Goal: Information Seeking & Learning: Compare options

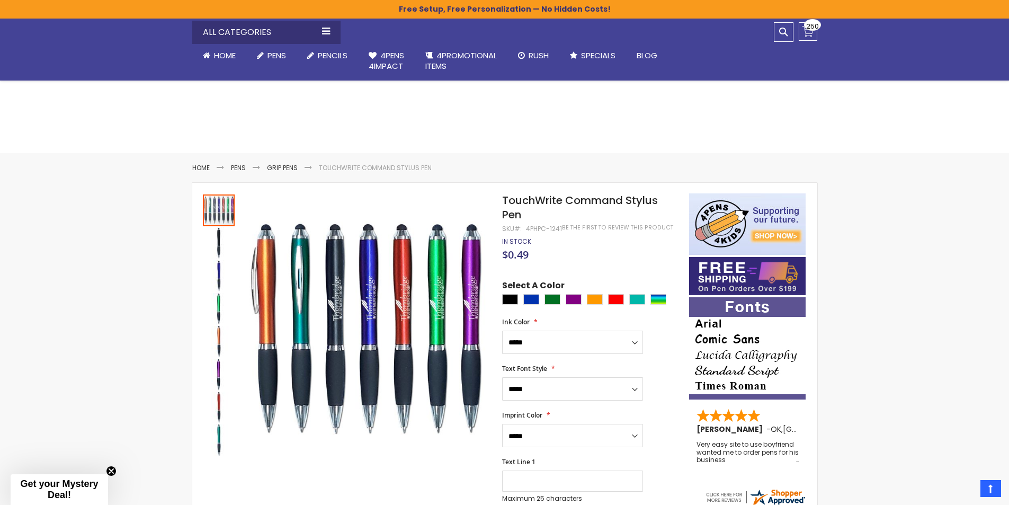
select select "*****"
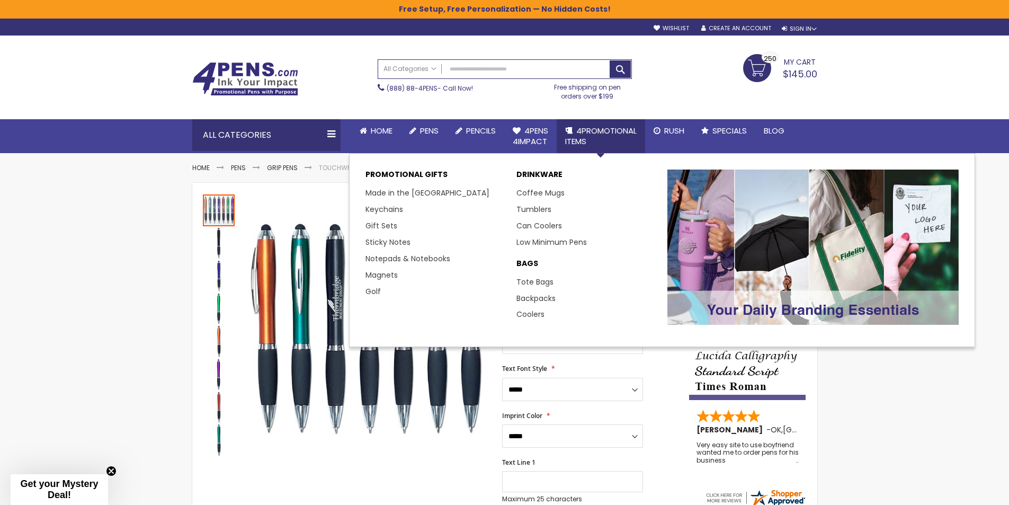
click at [576, 129] on link "4PROMOTIONAL ITEMS" at bounding box center [600, 136] width 88 height 34
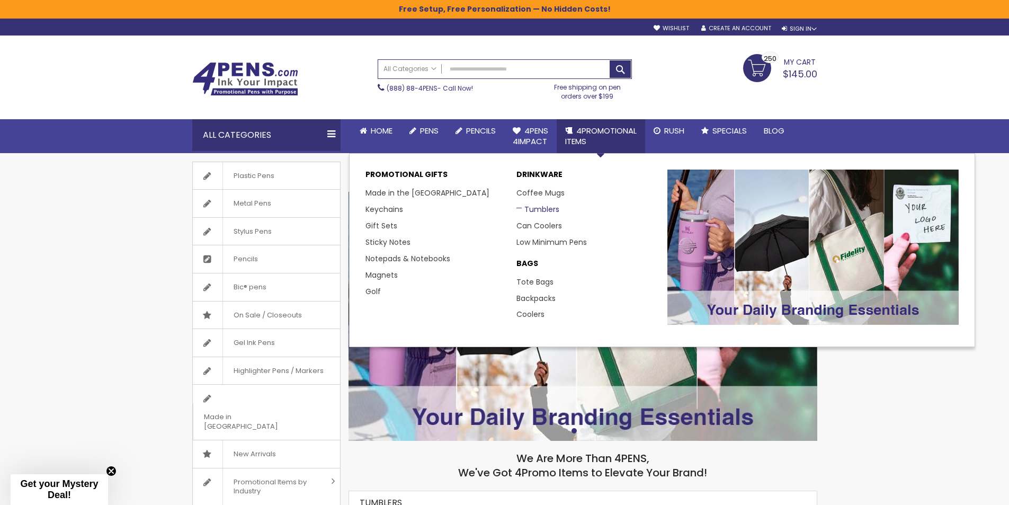
click at [535, 212] on link "Tumblers" at bounding box center [537, 209] width 43 height 11
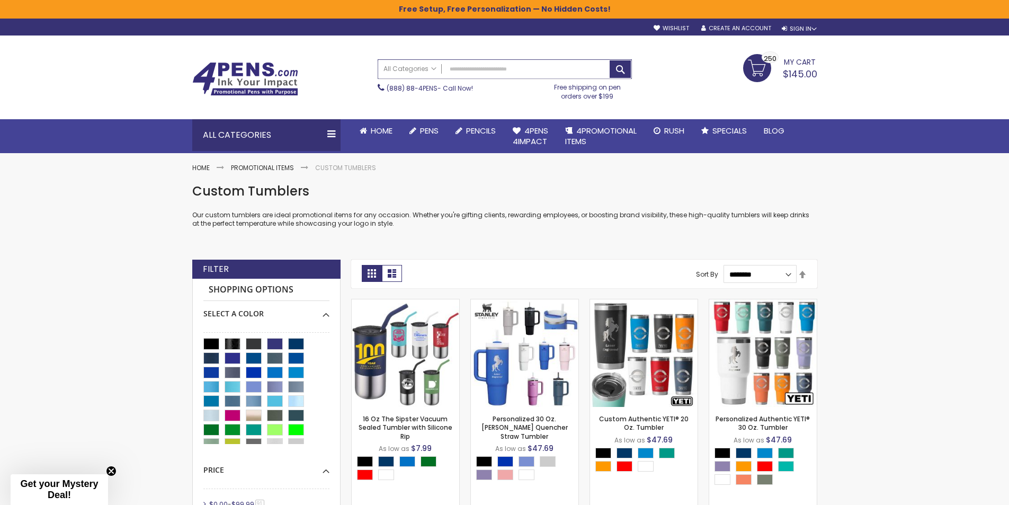
click at [471, 70] on input "Search" at bounding box center [504, 69] width 253 height 19
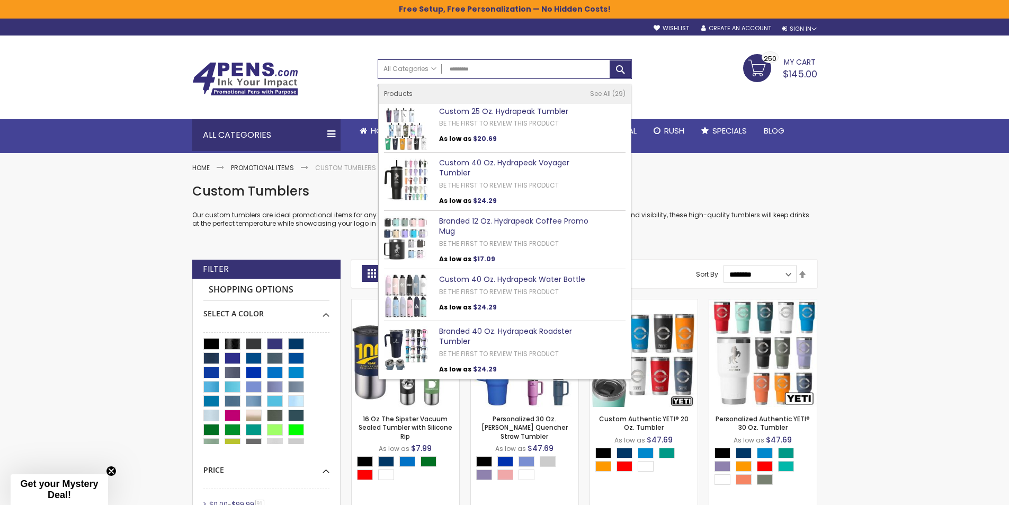
click at [486, 281] on link "Custom 40 Oz. Hydrapeak Water Bottle" at bounding box center [512, 279] width 146 height 11
type input "*********"
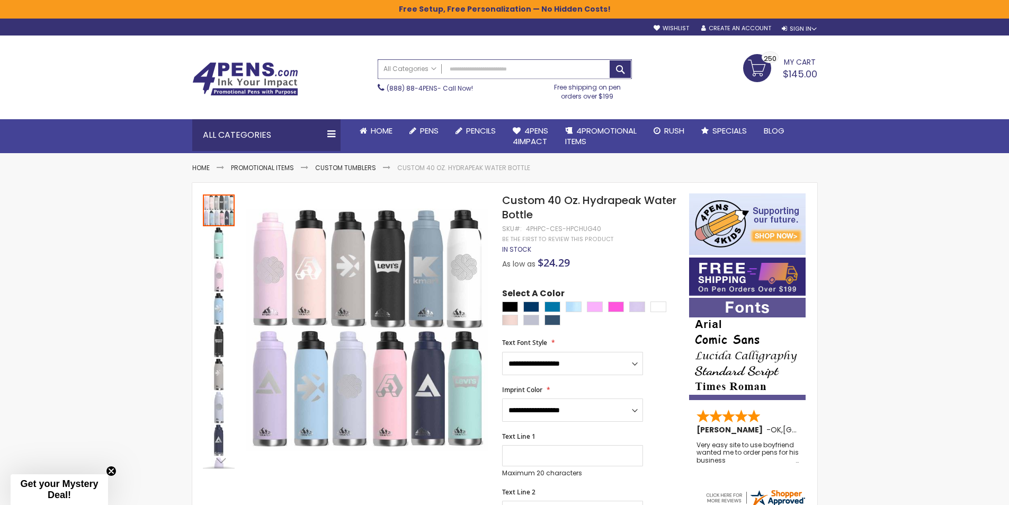
click at [463, 69] on input "Search" at bounding box center [504, 69] width 253 height 19
type input "*********"
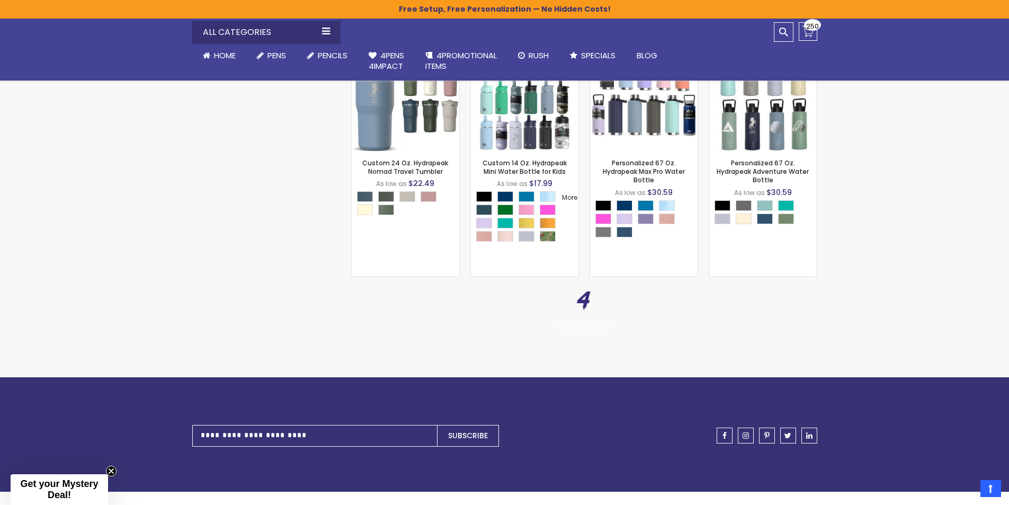
scroll to position [1430, 0]
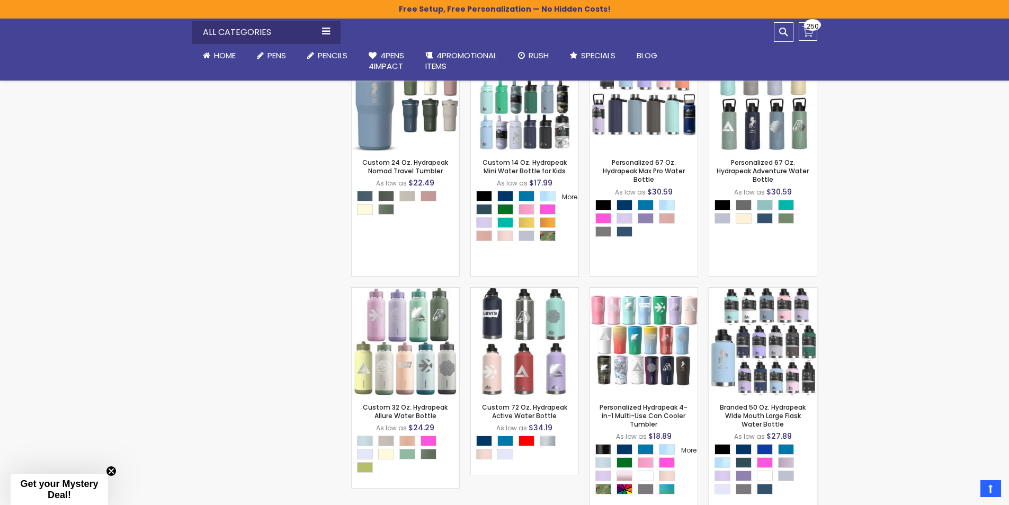
click at [793, 357] on img at bounding box center [762, 340] width 107 height 107
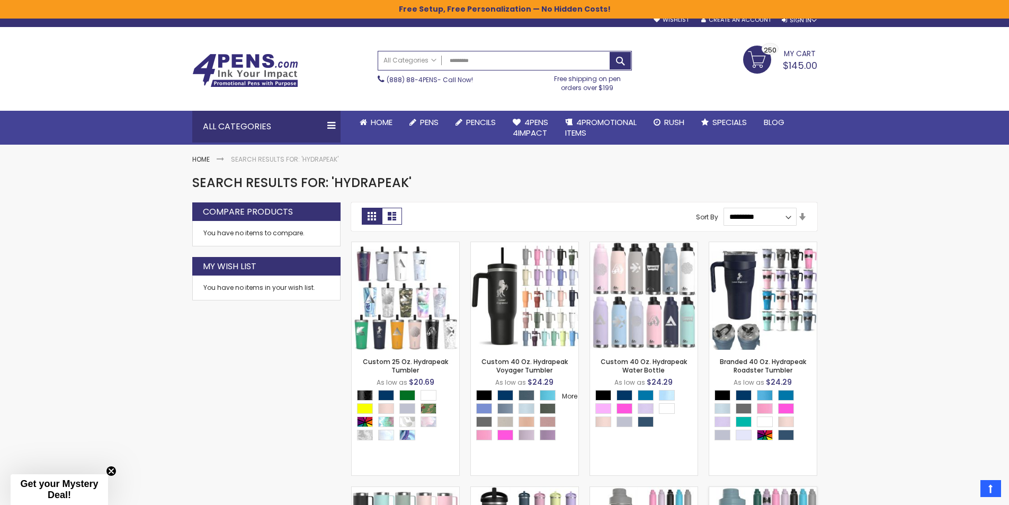
scroll to position [1, 0]
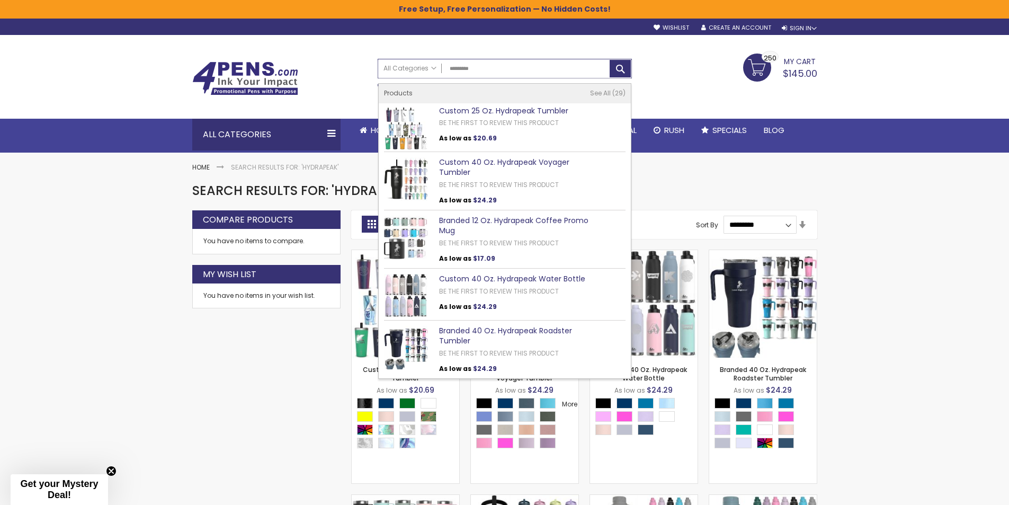
drag, startPoint x: 493, startPoint y: 69, endPoint x: 353, endPoint y: 78, distance: 140.6
click at [407, 69] on div "All Categories All Categories Pens Plastic Pens Metal Pens Grip Pens Laser Engr…" at bounding box center [504, 68] width 253 height 19
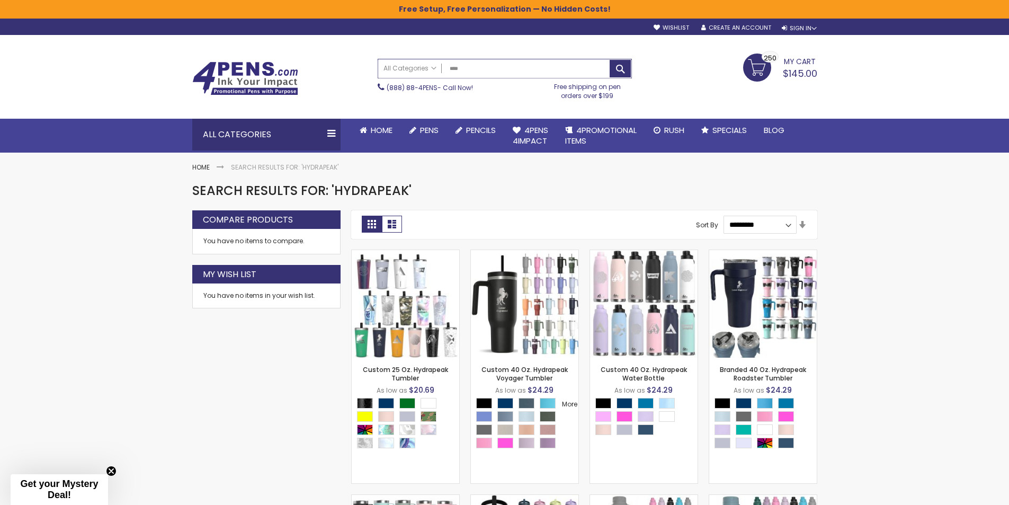
type input "*****"
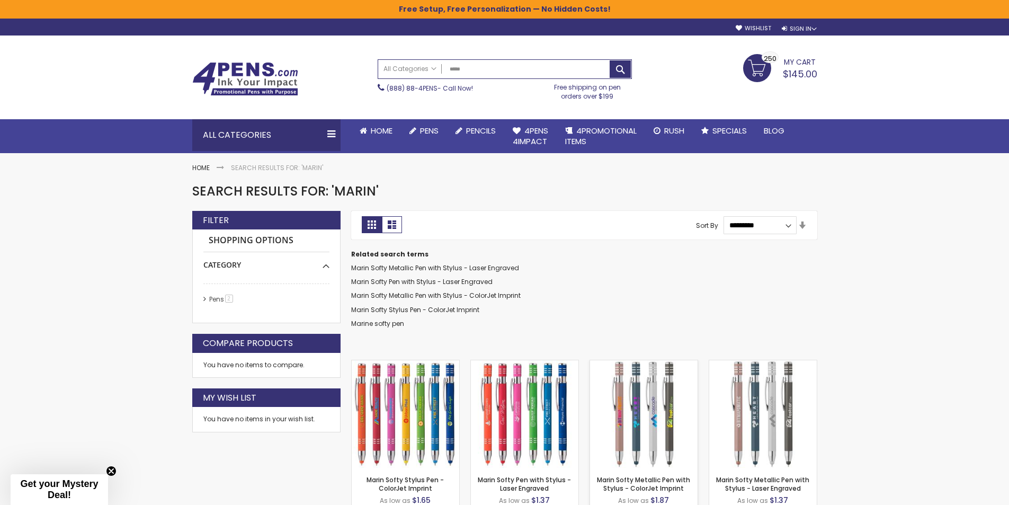
click at [638, 410] on img at bounding box center [643, 413] width 107 height 107
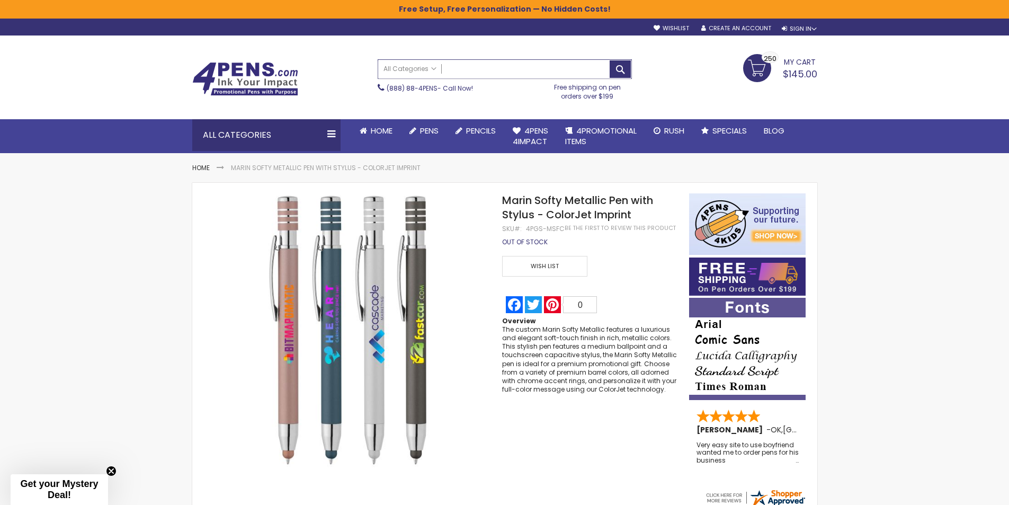
click at [480, 66] on input "Search" at bounding box center [504, 69] width 253 height 19
type input "********"
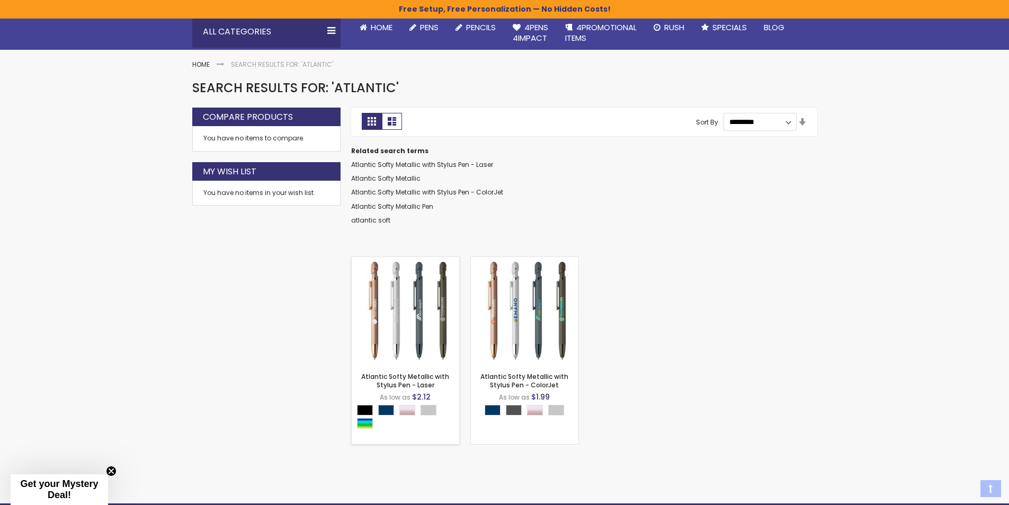
scroll to position [106, 0]
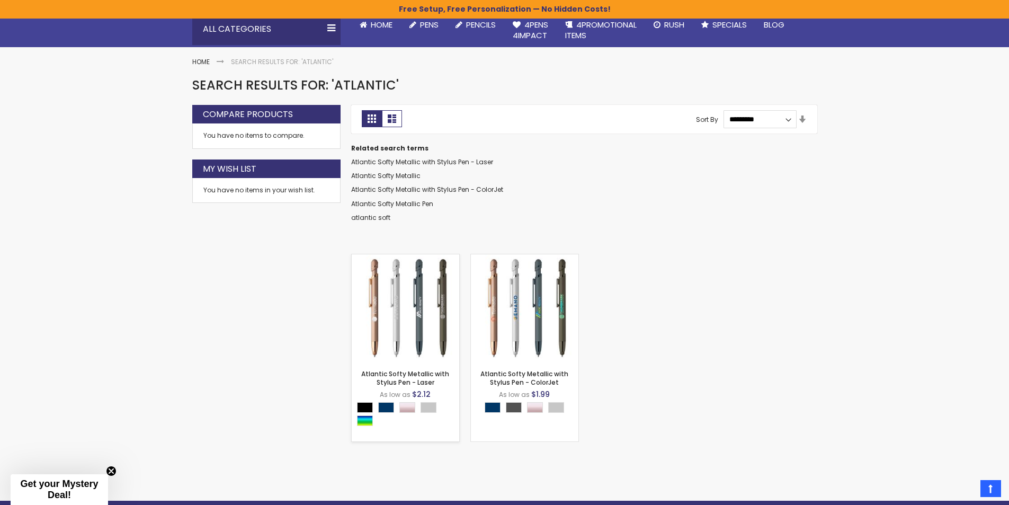
click at [403, 299] on img at bounding box center [405, 307] width 107 height 107
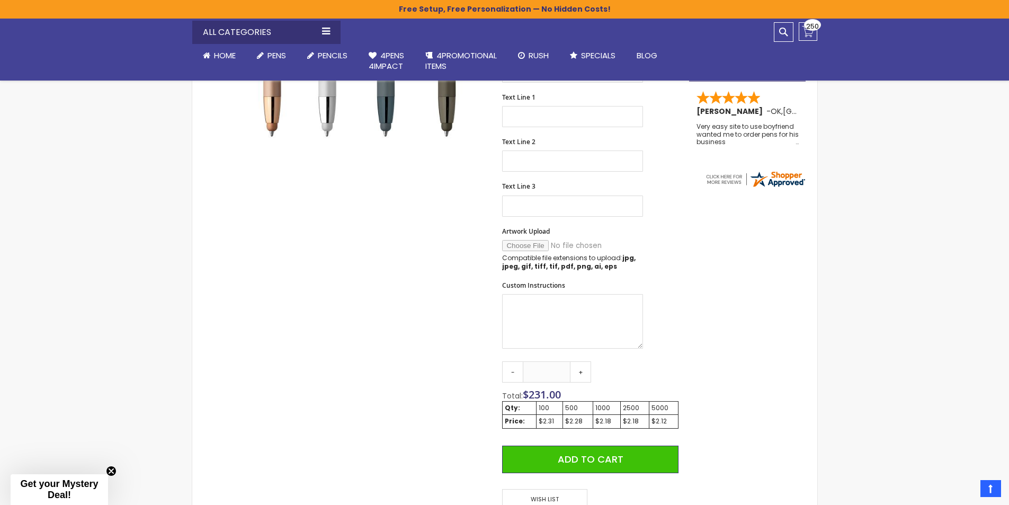
scroll to position [106, 0]
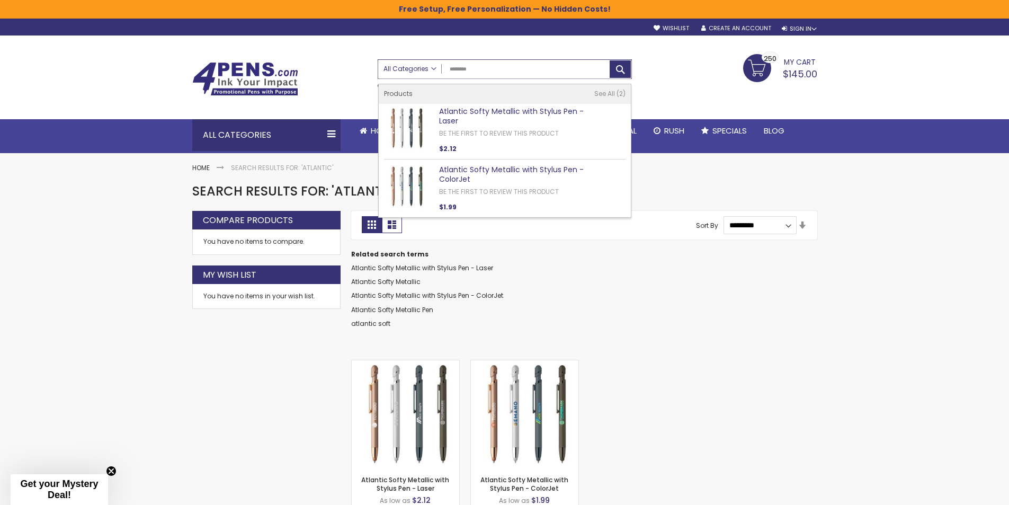
drag, startPoint x: 414, startPoint y: 69, endPoint x: 393, endPoint y: 70, distance: 20.7
click at [397, 70] on div "All Categories All Categories Pens Plastic Pens Metal Pens Grip Pens Laser Engr…" at bounding box center [504, 69] width 253 height 19
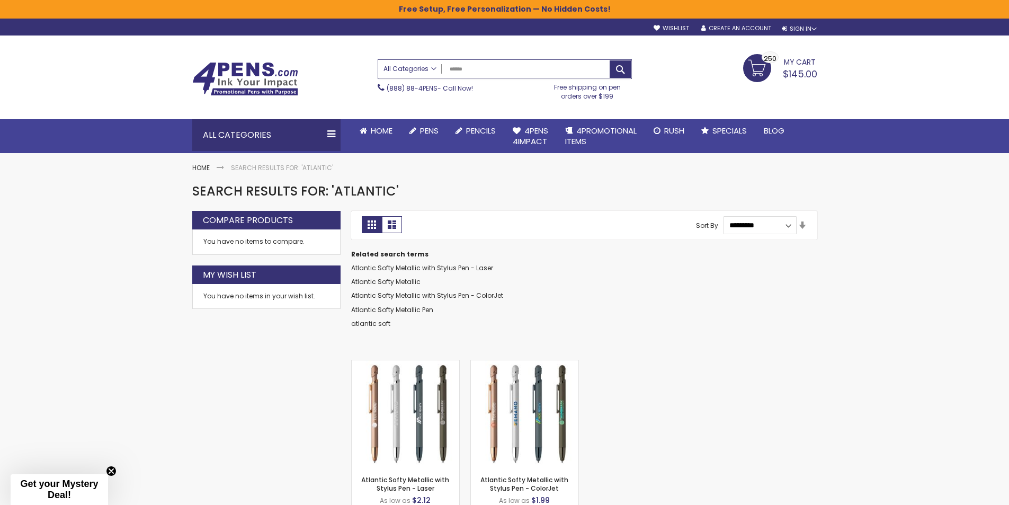
type input "*******"
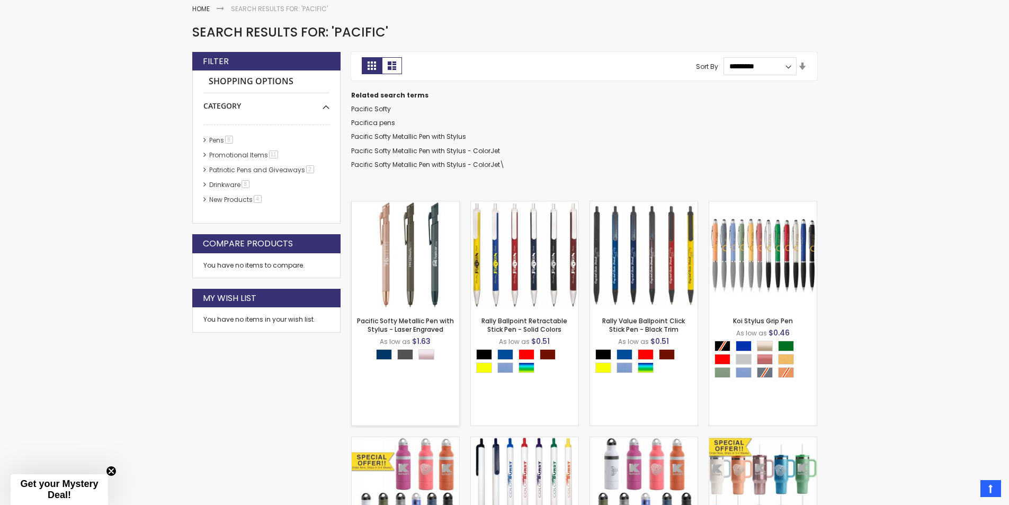
scroll to position [177, 0]
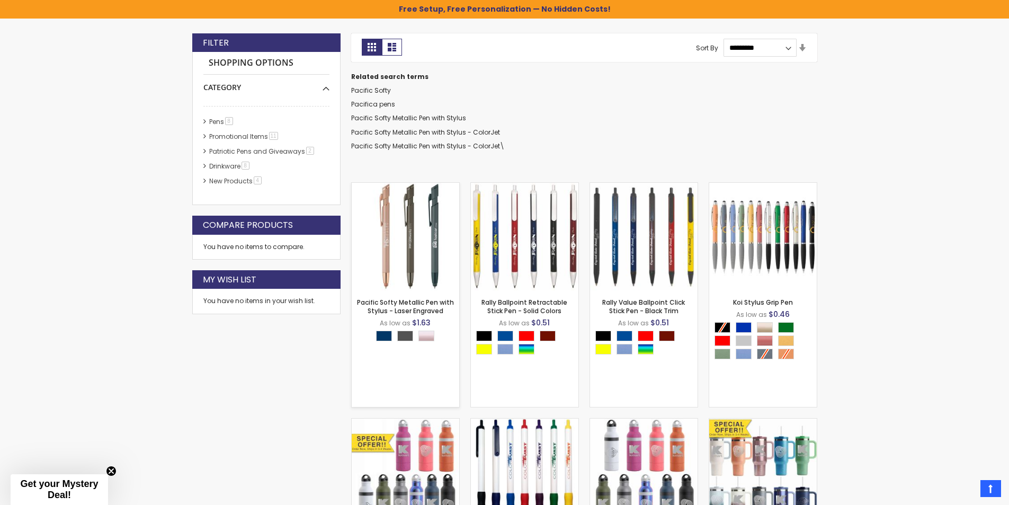
click at [404, 239] on img at bounding box center [405, 236] width 107 height 107
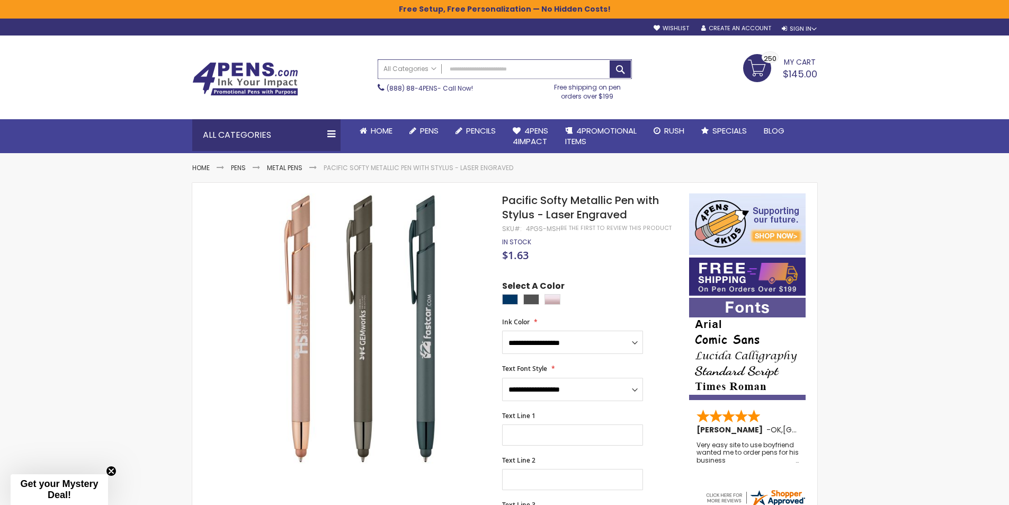
click at [503, 64] on input "Search" at bounding box center [504, 69] width 253 height 19
type input "********"
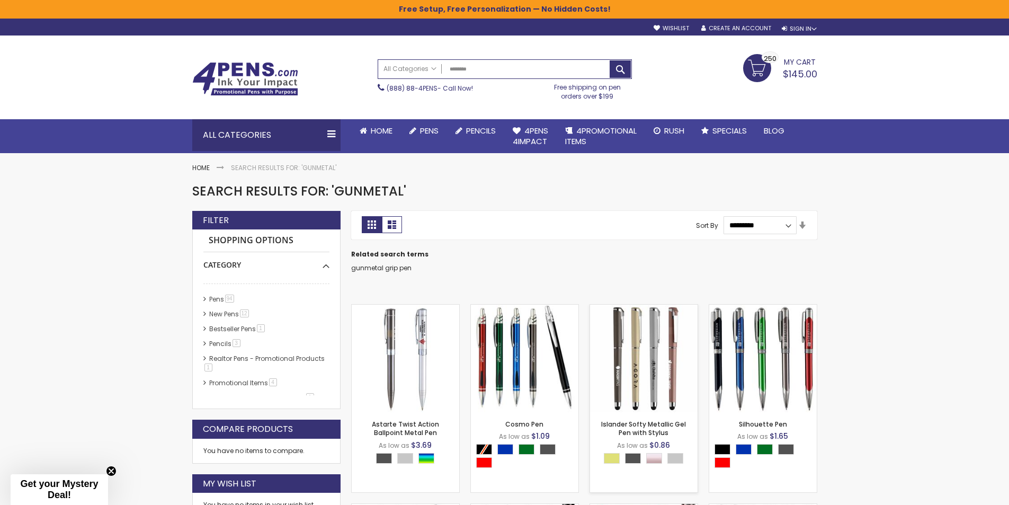
click at [650, 367] on img at bounding box center [643, 357] width 107 height 107
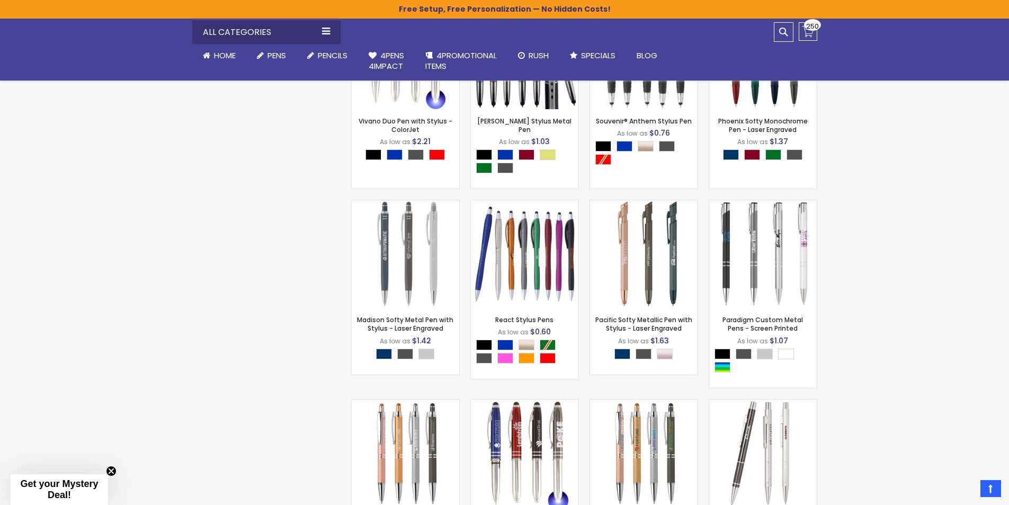
scroll to position [1271, 0]
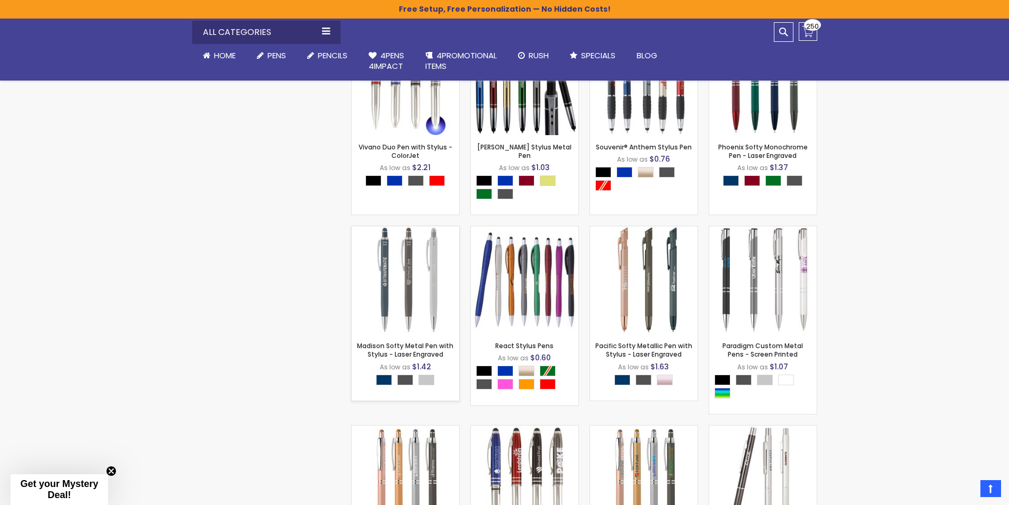
click at [404, 265] on img at bounding box center [405, 279] width 107 height 107
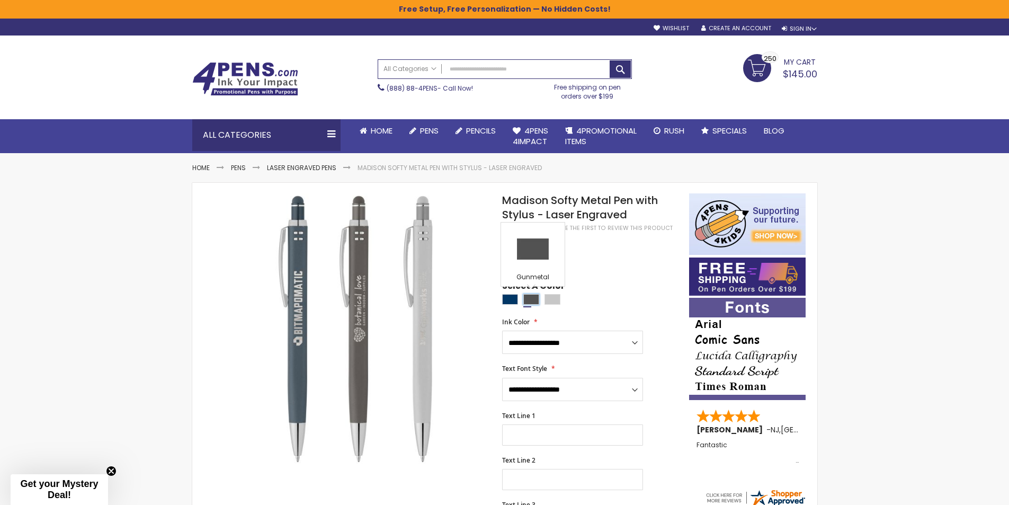
click at [530, 301] on div "Gunmetal" at bounding box center [531, 299] width 16 height 11
type input "****"
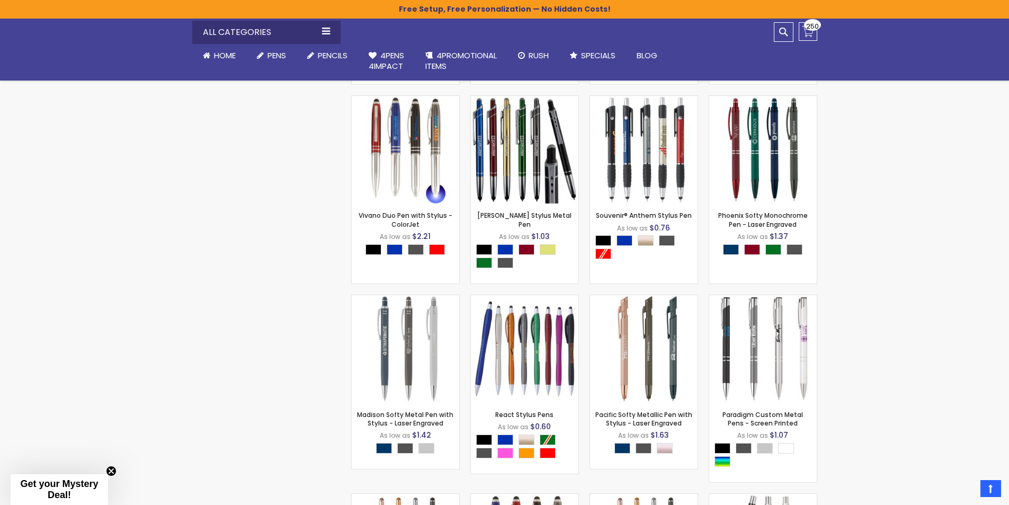
scroll to position [1059, 0]
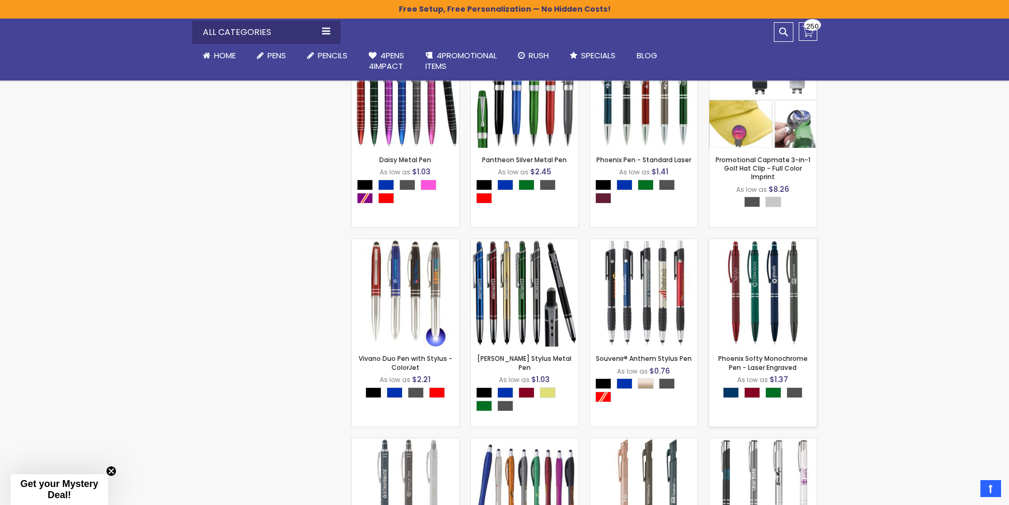
click at [790, 299] on img at bounding box center [762, 292] width 107 height 107
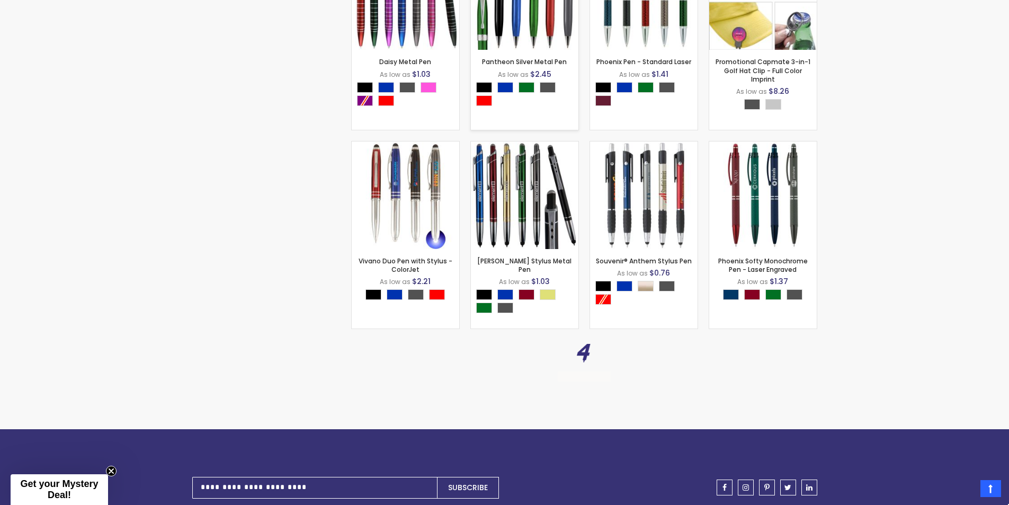
scroll to position [1060, 0]
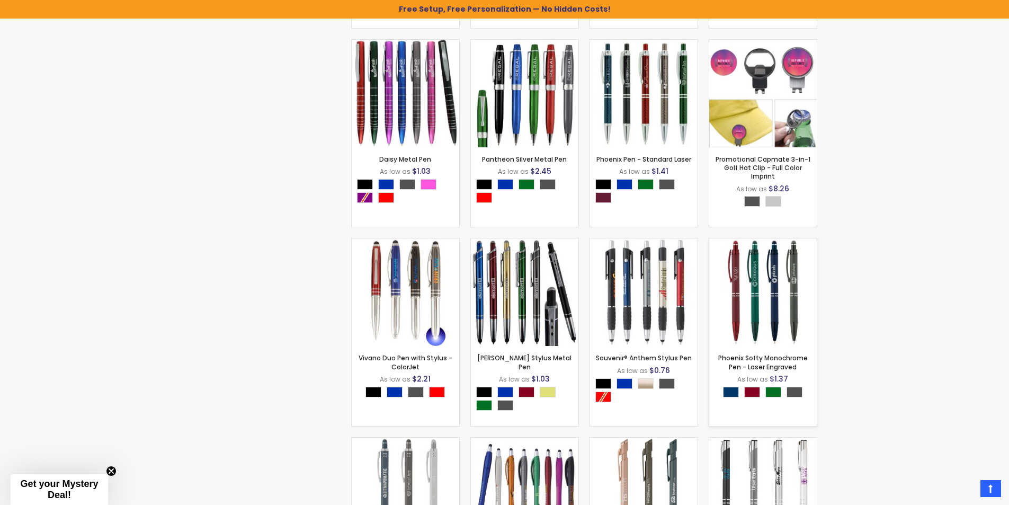
click at [774, 306] on img at bounding box center [762, 291] width 107 height 107
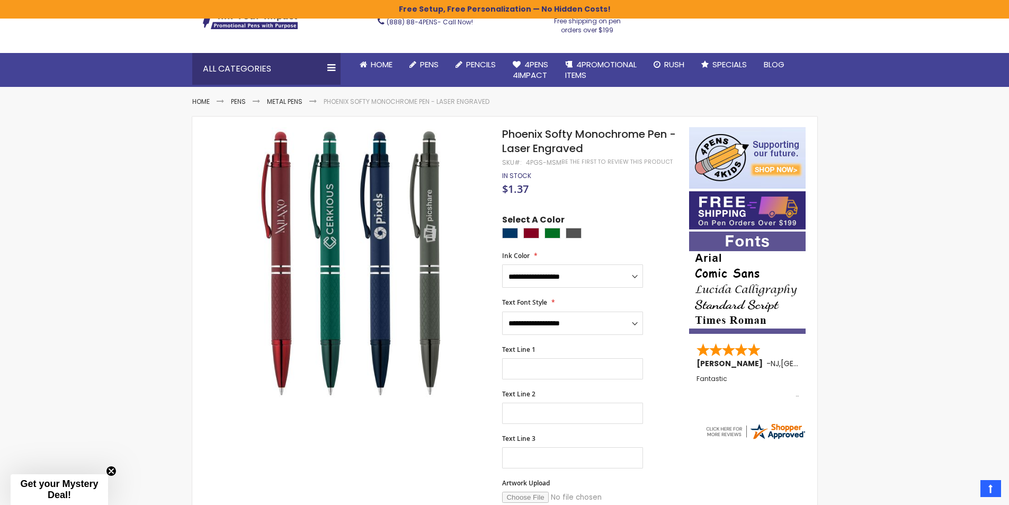
scroll to position [53, 0]
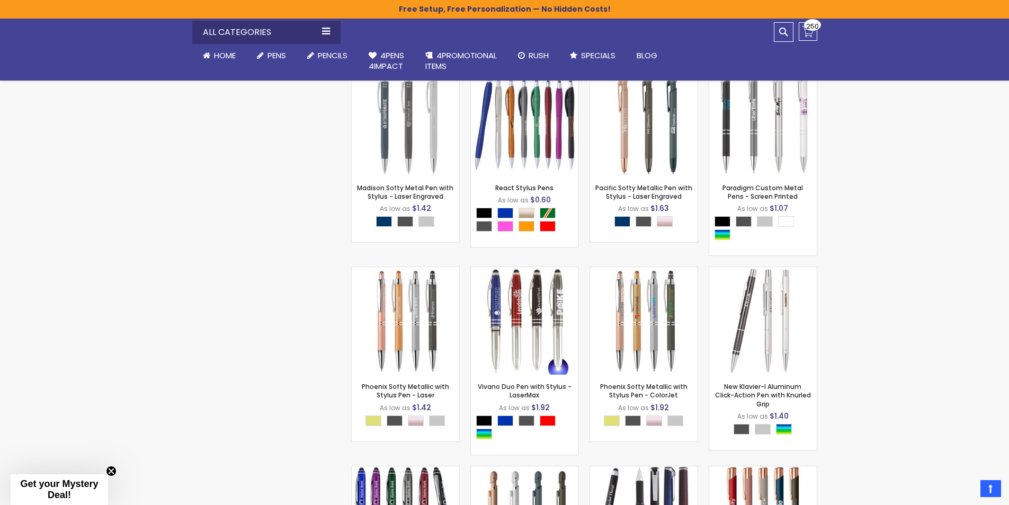
scroll to position [1431, 0]
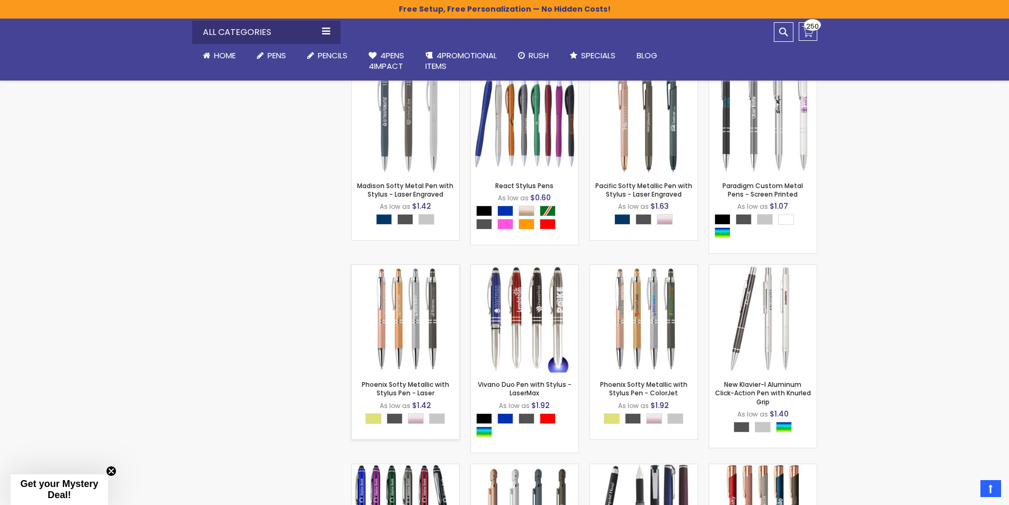
click at [431, 308] on img at bounding box center [405, 318] width 107 height 107
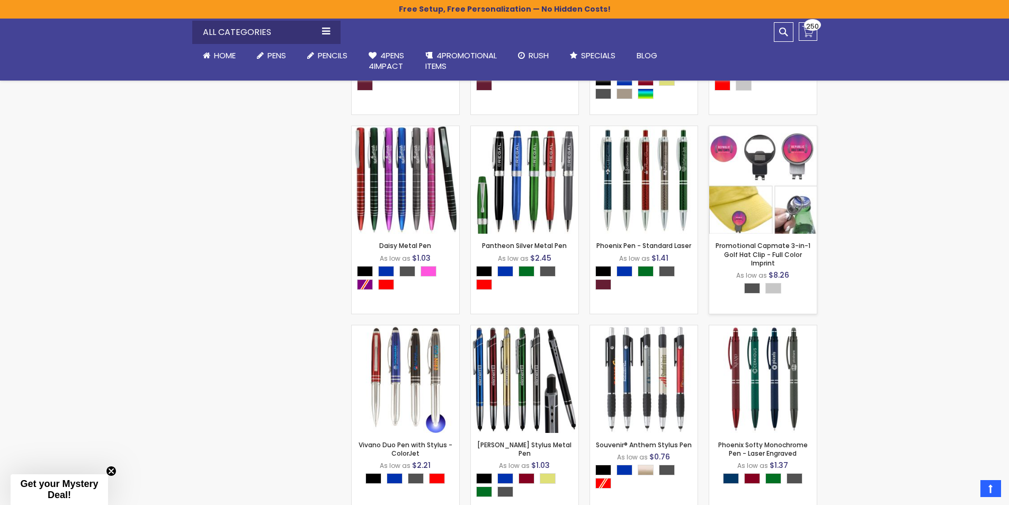
scroll to position [975, 0]
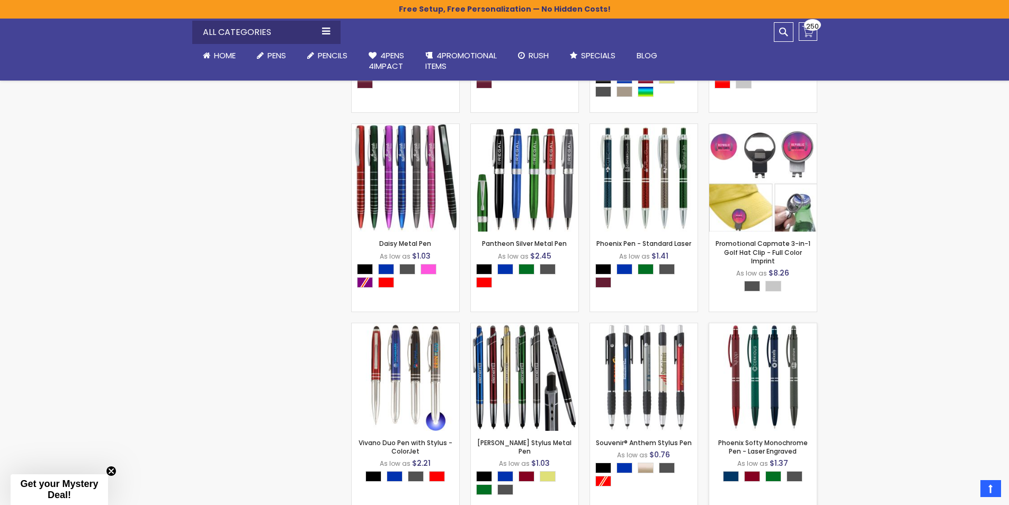
click at [795, 396] on img at bounding box center [762, 376] width 107 height 107
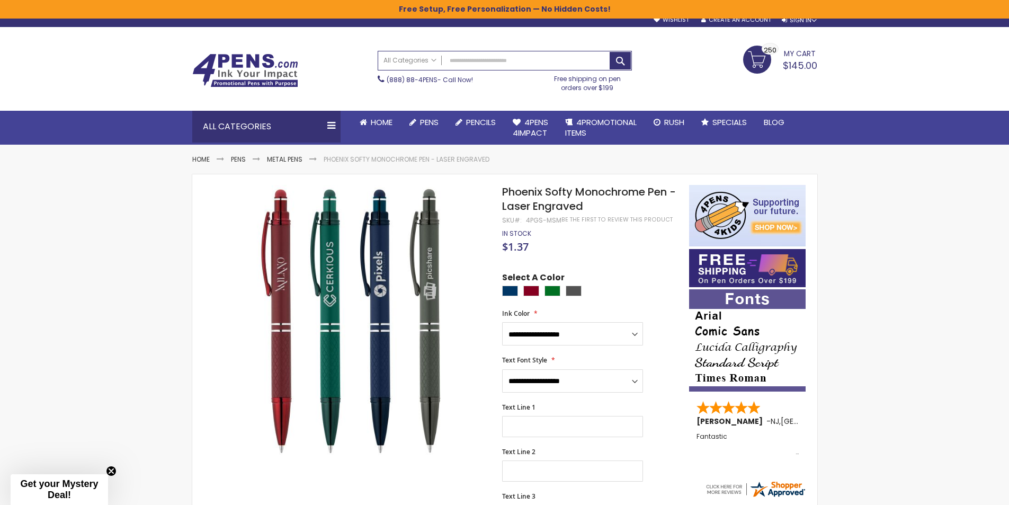
scroll to position [318, 0]
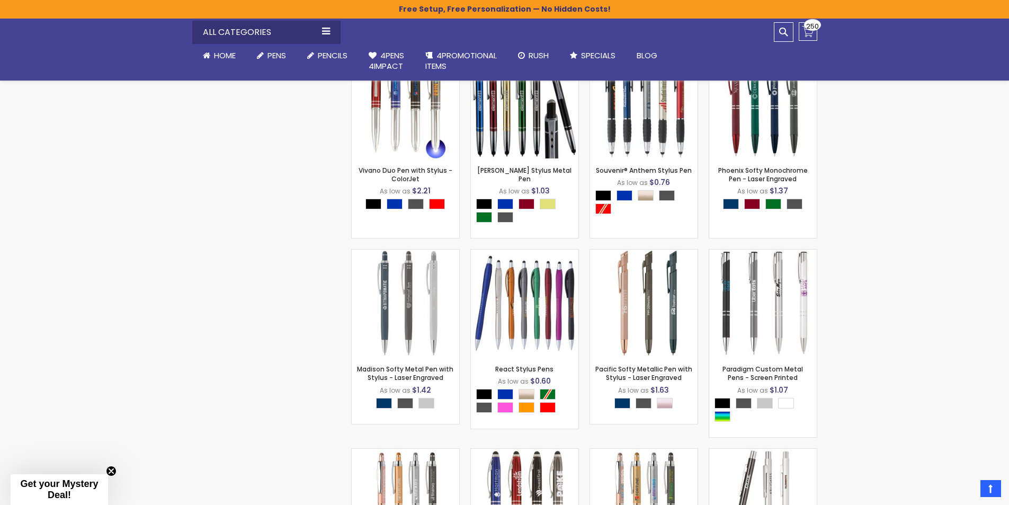
scroll to position [1293, 0]
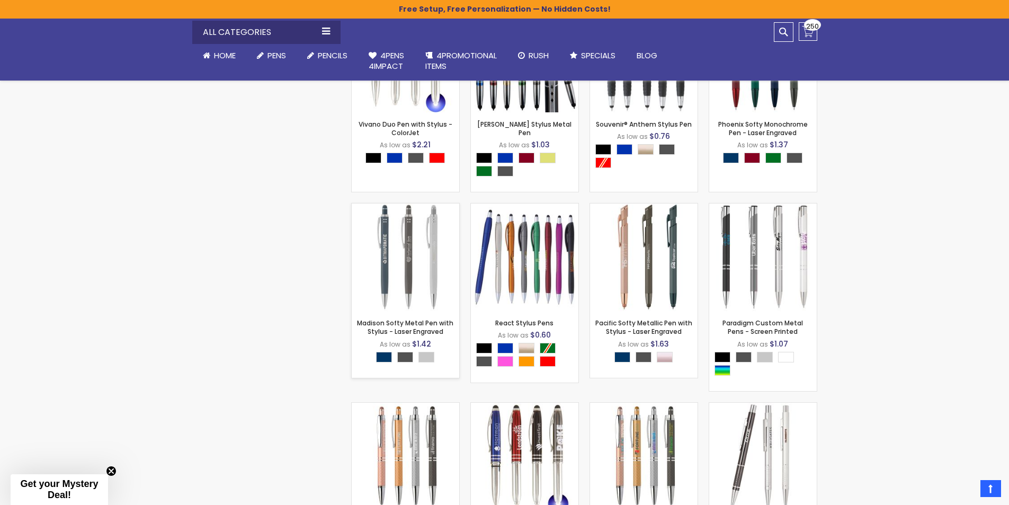
click at [425, 253] on img at bounding box center [405, 256] width 107 height 107
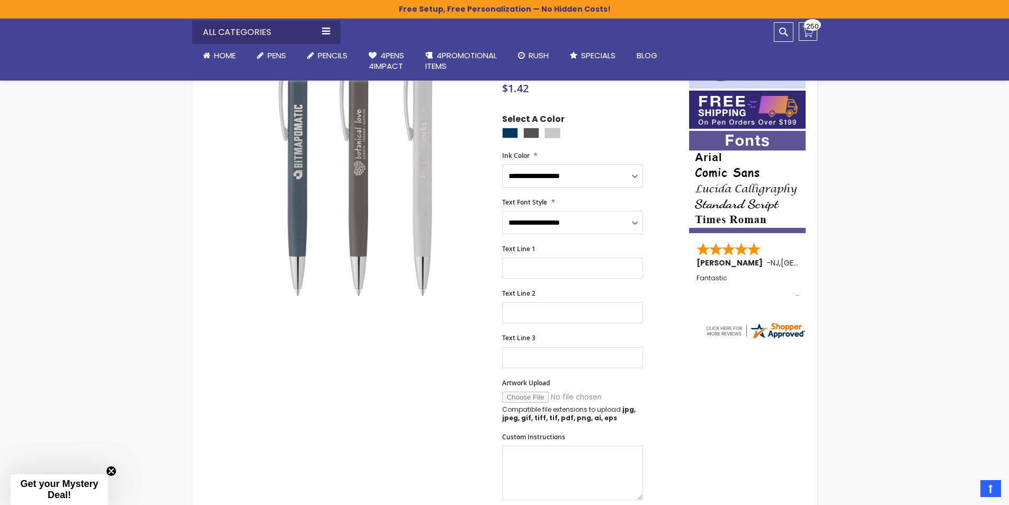
scroll to position [159, 0]
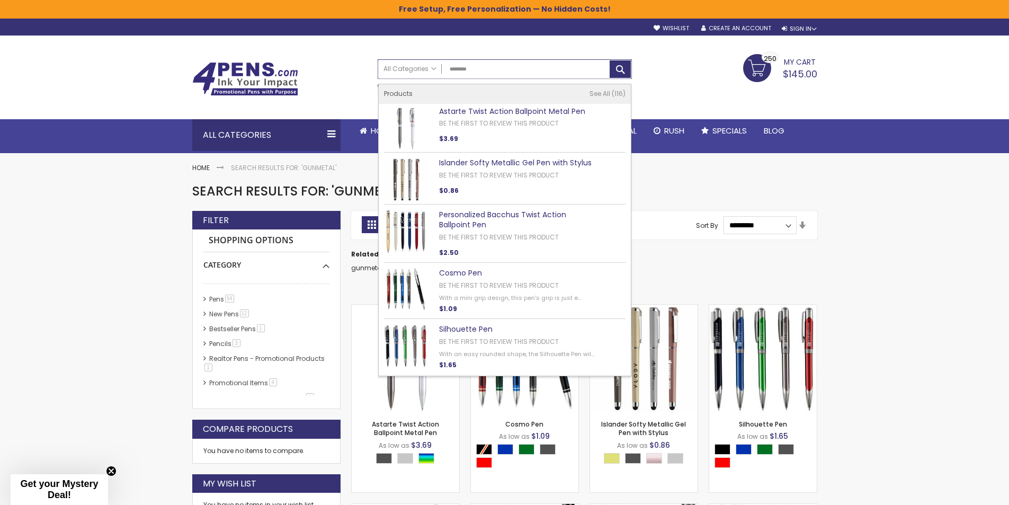
drag, startPoint x: 490, startPoint y: 70, endPoint x: 354, endPoint y: 60, distance: 136.5
click at [354, 60] on div "Toggle Nav Search All Categories All Categories Pens Plastic Pens Metal Pens Gr…" at bounding box center [504, 79] width 635 height 51
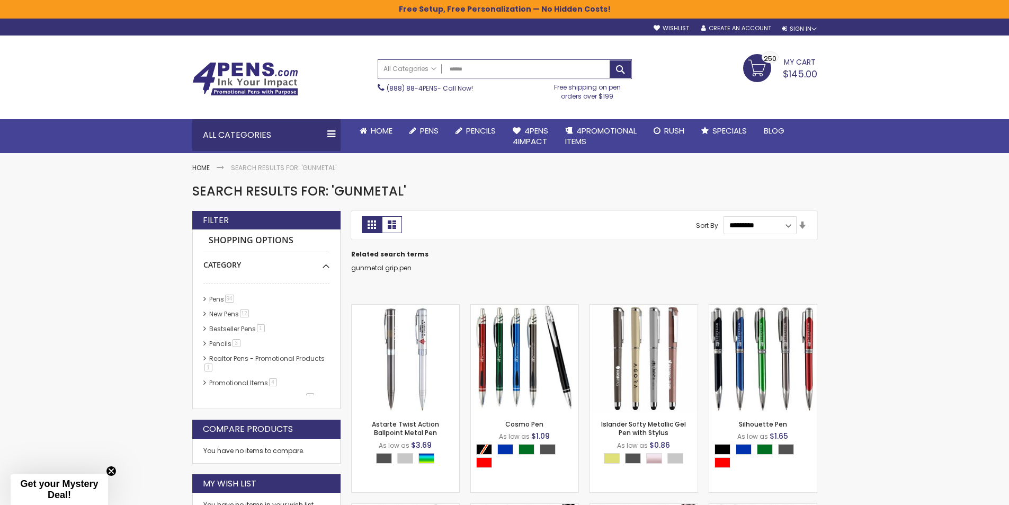
type input "*******"
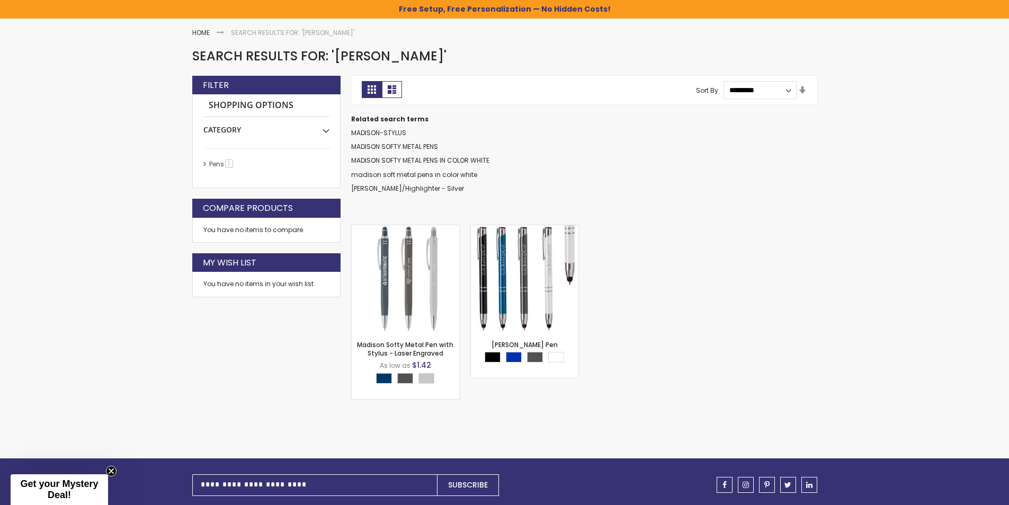
scroll to position [159, 0]
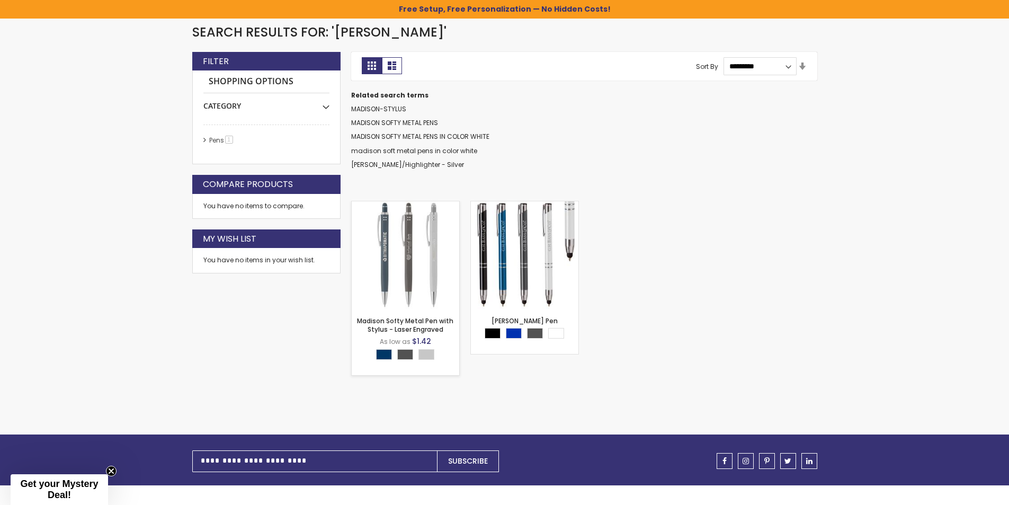
click at [435, 259] on img at bounding box center [405, 254] width 107 height 107
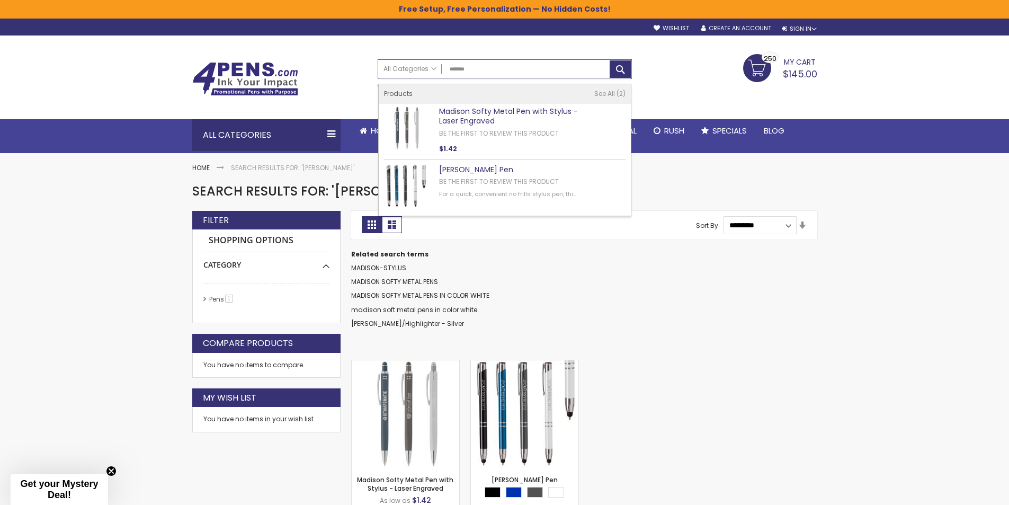
drag, startPoint x: 492, startPoint y: 67, endPoint x: 390, endPoint y: 58, distance: 102.1
click at [399, 64] on div "All Categories All Categories Pens Plastic Pens Metal Pens Grip Pens Laser Engr…" at bounding box center [504, 69] width 253 height 19
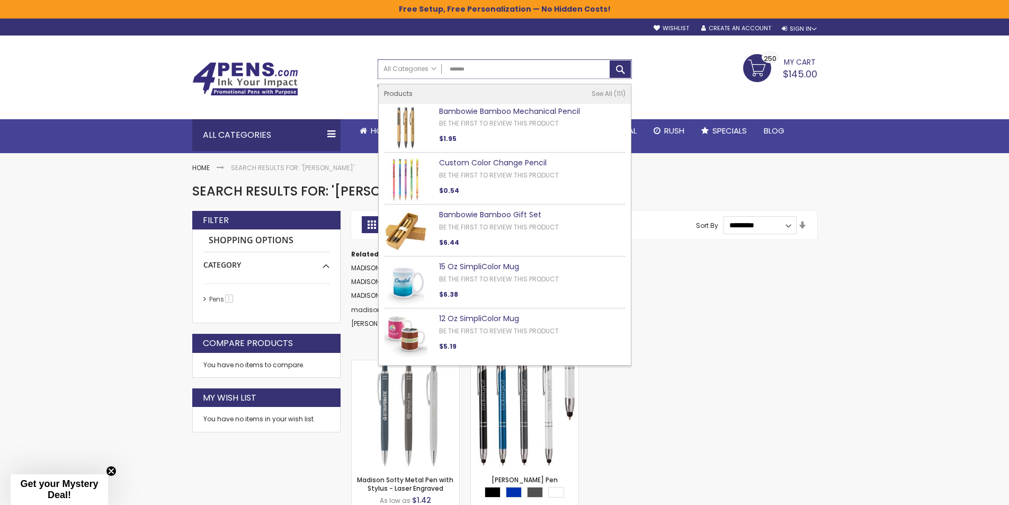
type input "********"
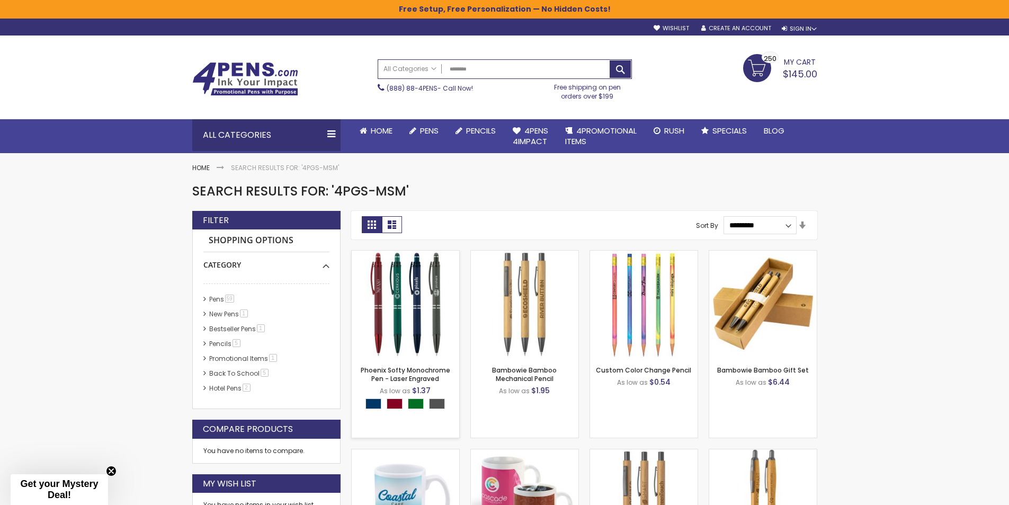
click at [415, 294] on img at bounding box center [405, 303] width 107 height 107
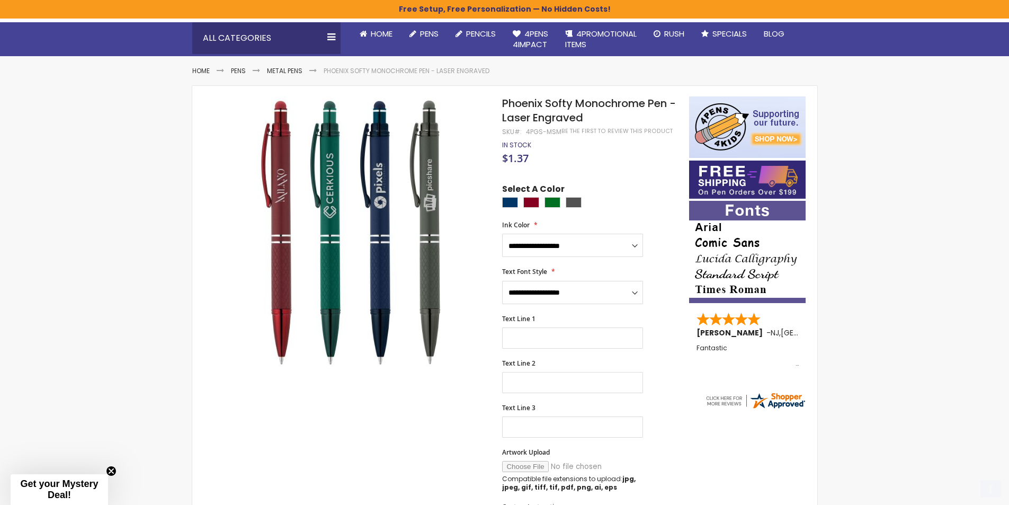
scroll to position [212, 0]
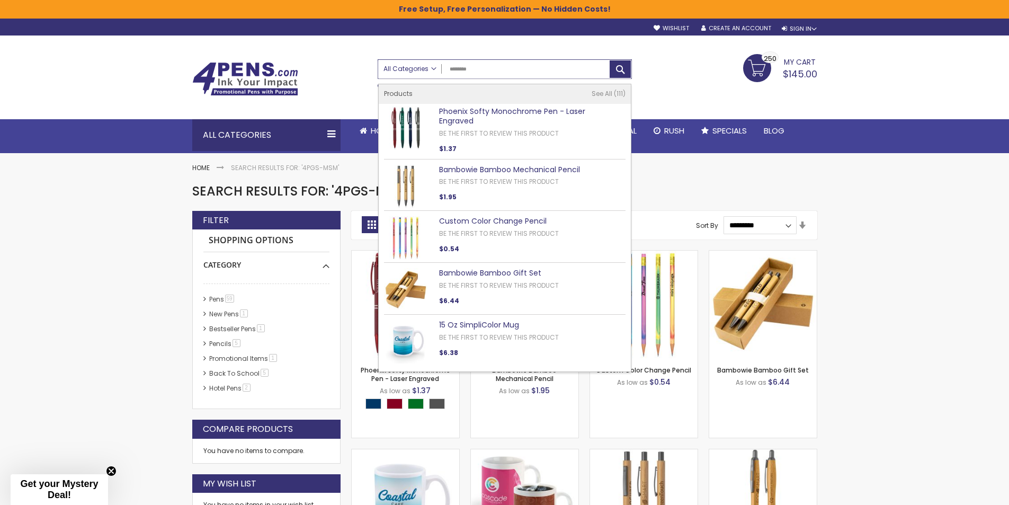
drag, startPoint x: 491, startPoint y: 71, endPoint x: 407, endPoint y: 71, distance: 84.2
click at [407, 71] on div "All Categories All Categories Pens Plastic Pens Metal Pens Grip Pens Laser Engr…" at bounding box center [504, 69] width 253 height 19
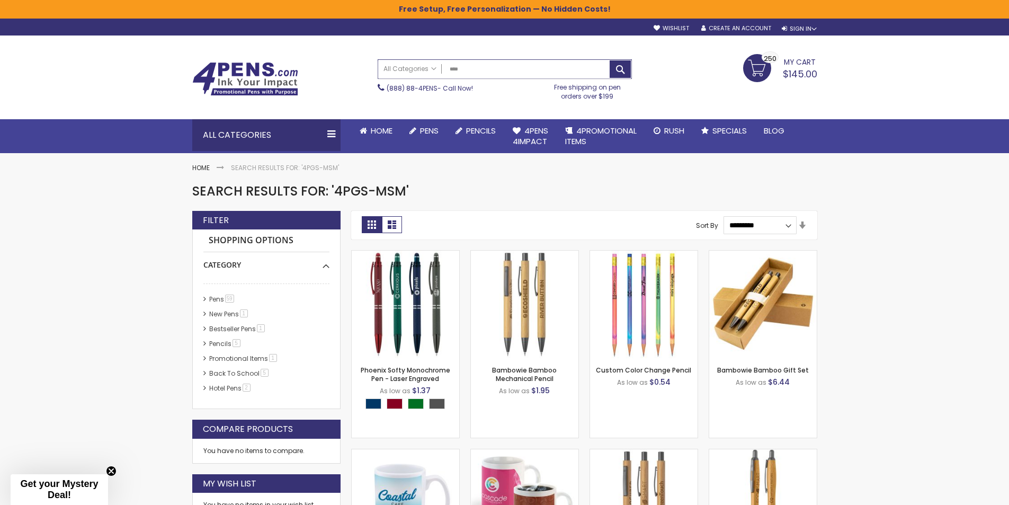
type input "*****"
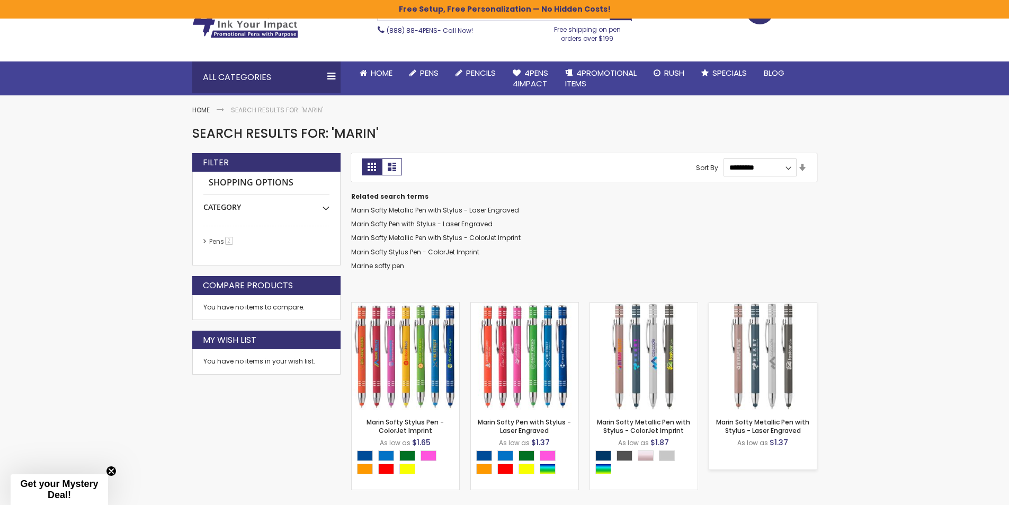
scroll to position [159, 0]
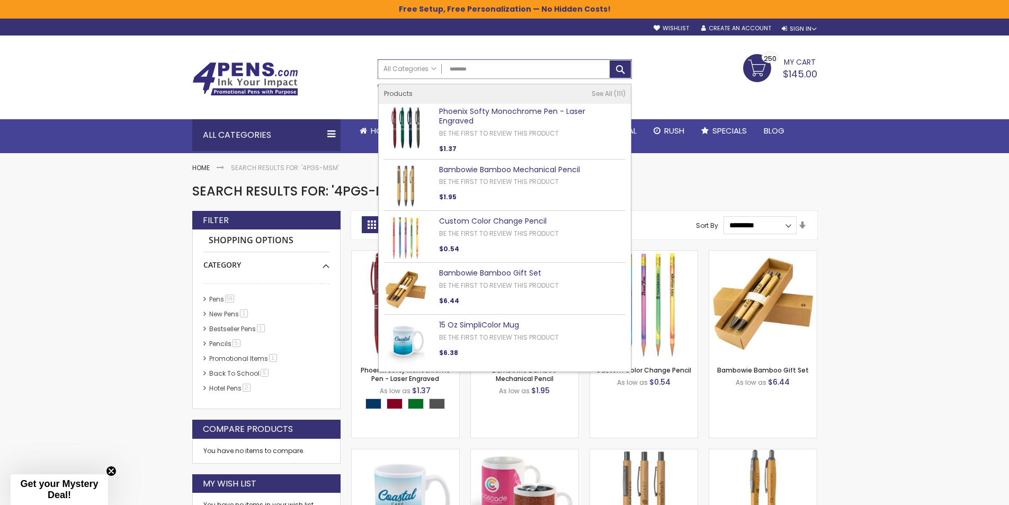
drag, startPoint x: 507, startPoint y: 78, endPoint x: 340, endPoint y: 75, distance: 167.3
click at [340, 75] on div "Toggle Nav Search All Categories All Categories Pens Plastic Pens Metal Pens Gr…" at bounding box center [504, 79] width 635 height 51
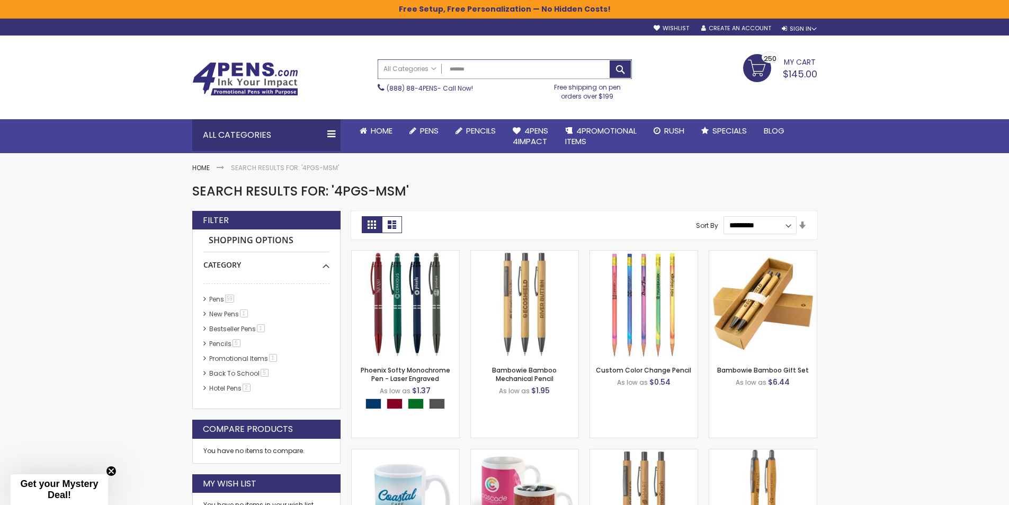
type input "********"
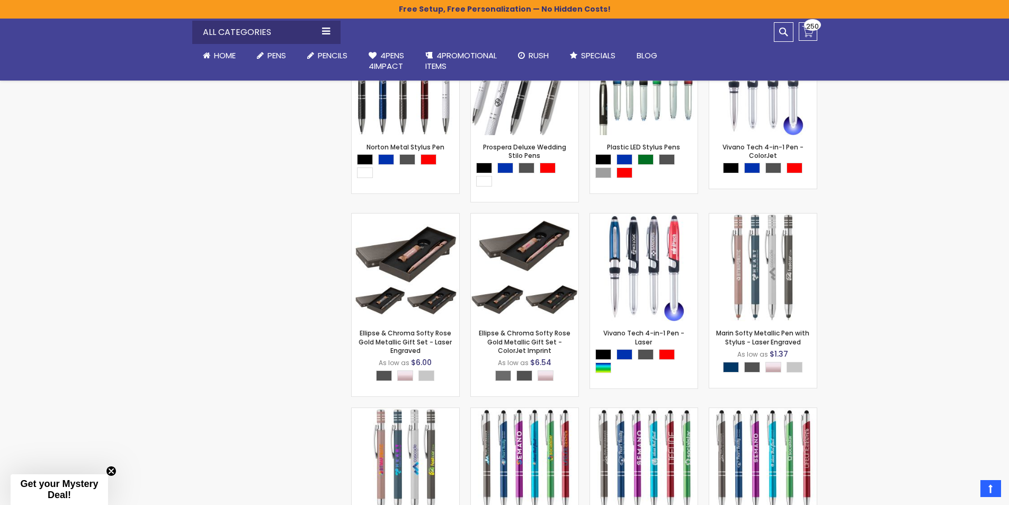
scroll to position [5506, 0]
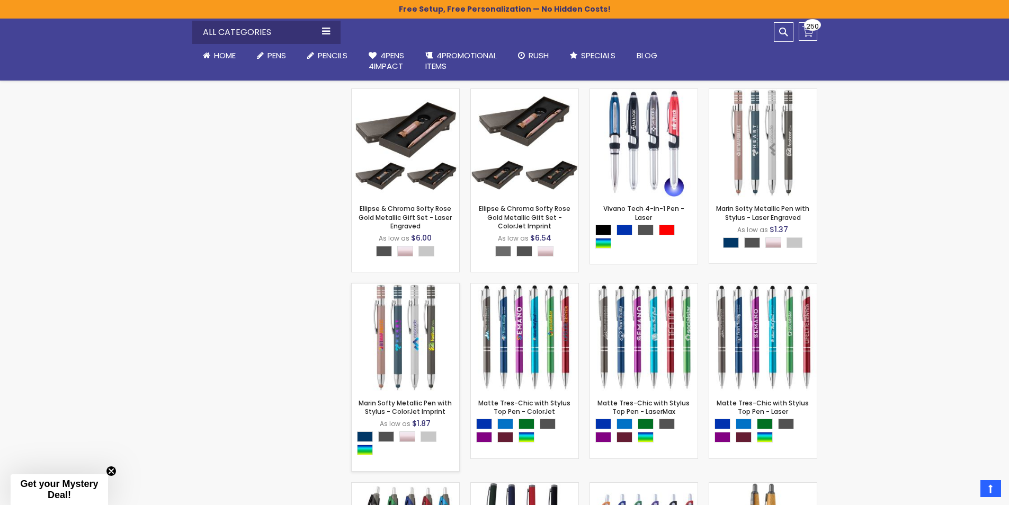
click at [416, 306] on img at bounding box center [405, 336] width 107 height 107
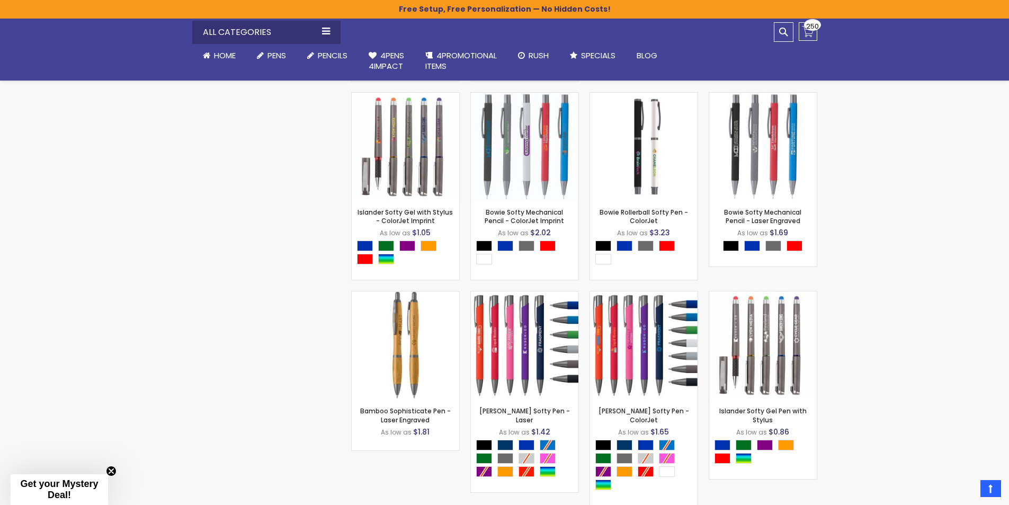
scroll to position [4575, 0]
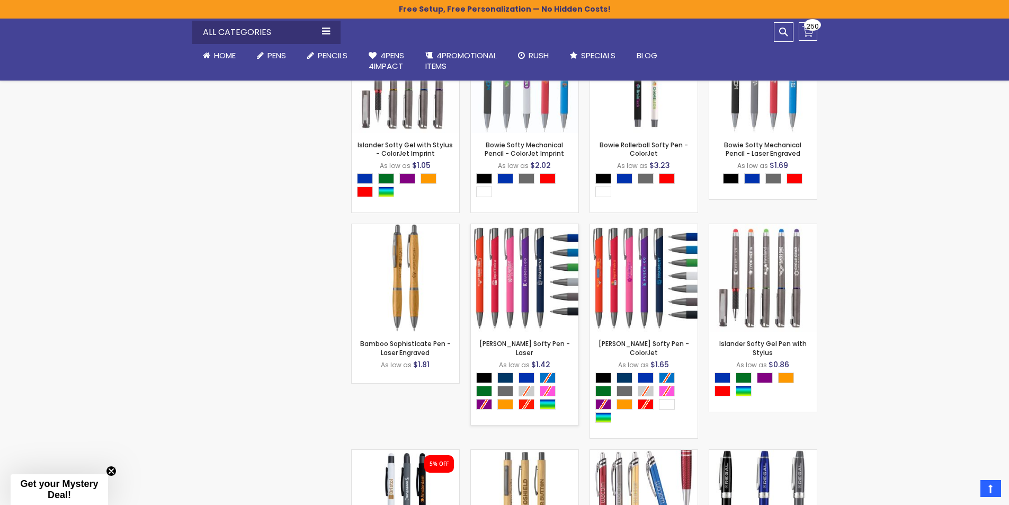
click at [548, 247] on img at bounding box center [524, 277] width 107 height 107
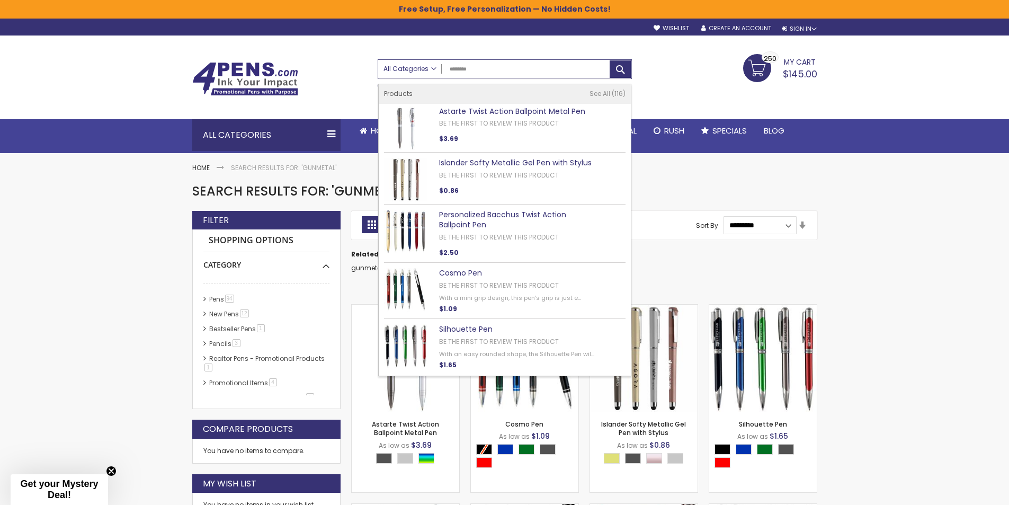
drag, startPoint x: 485, startPoint y: 73, endPoint x: 411, endPoint y: 66, distance: 74.4
click at [411, 66] on div "All Categories All Categories Pens Plastic Pens Metal Pens Grip Pens Laser Engr…" at bounding box center [504, 69] width 253 height 19
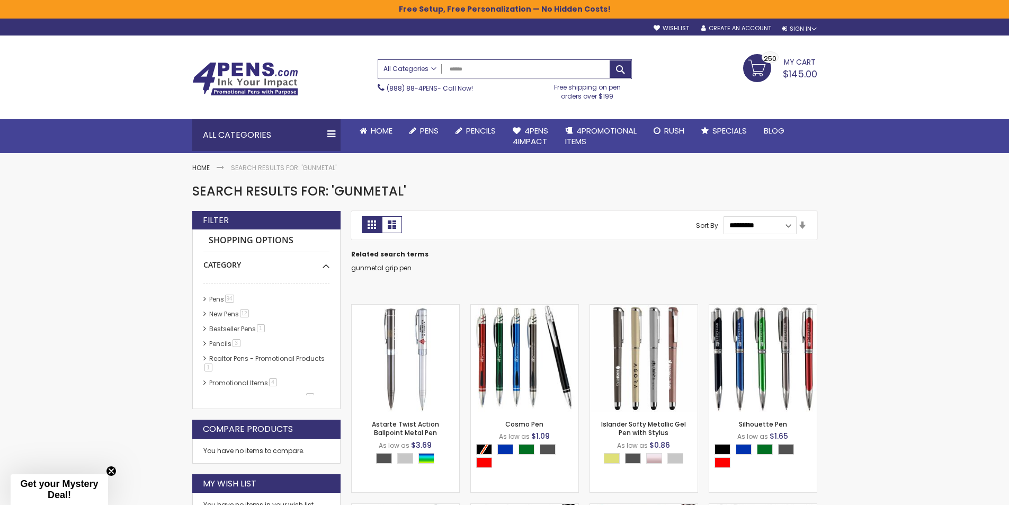
type input "*******"
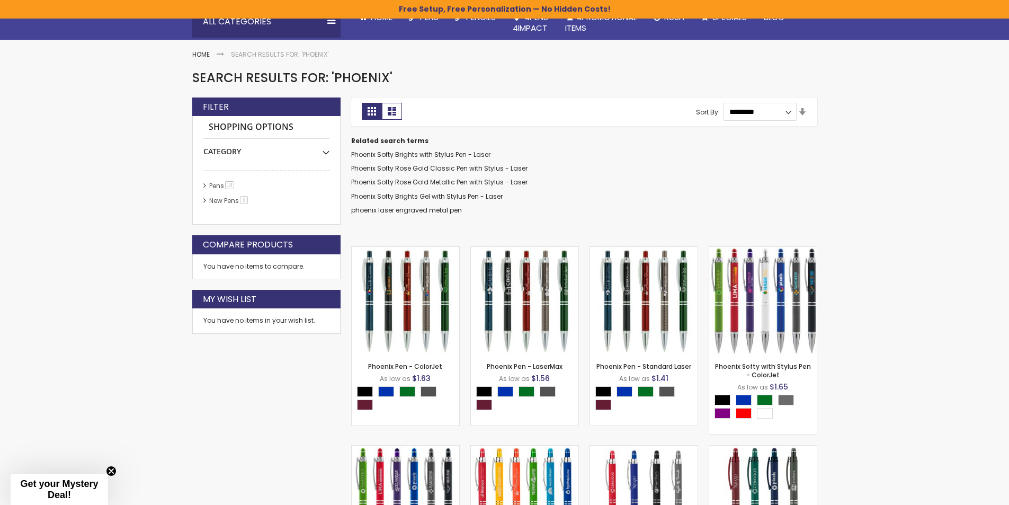
scroll to position [159, 0]
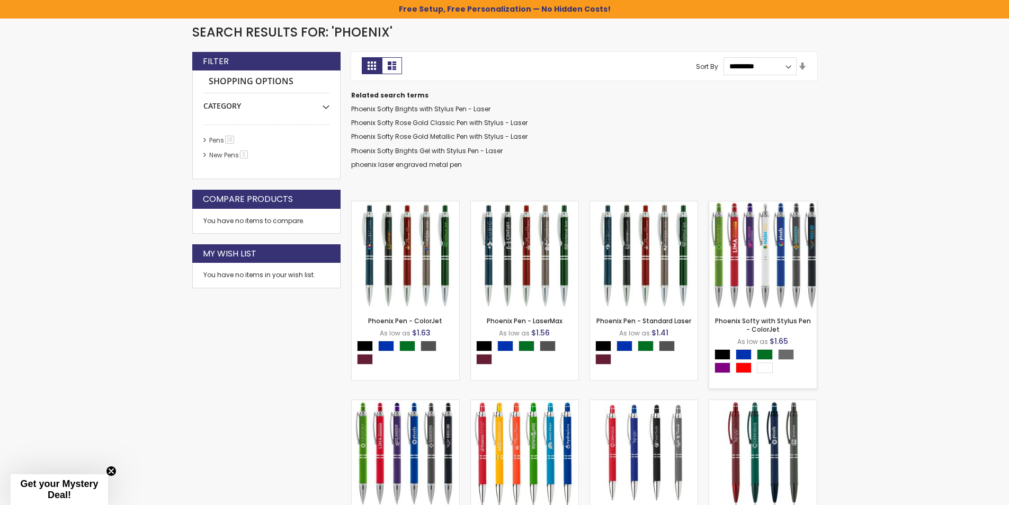
click at [757, 274] on img at bounding box center [762, 254] width 107 height 107
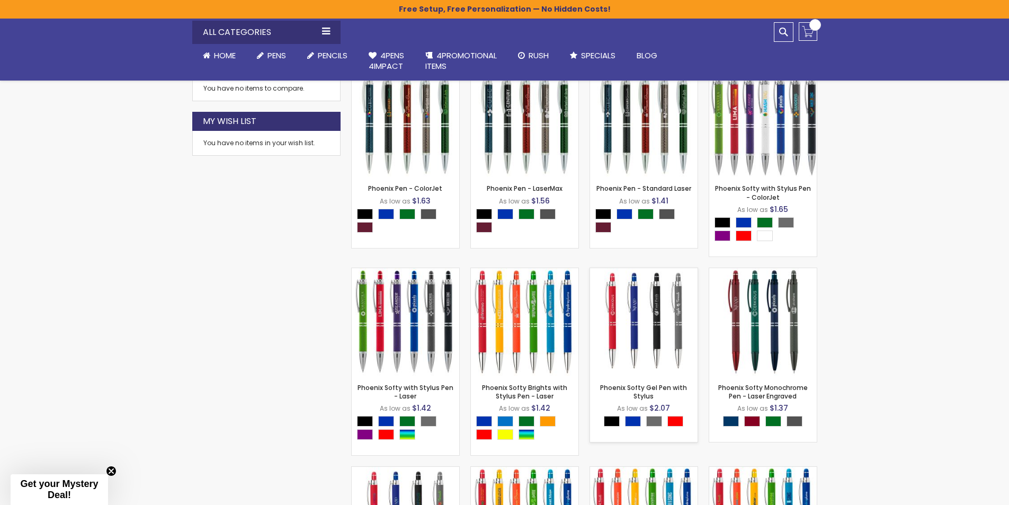
scroll to position [318, 0]
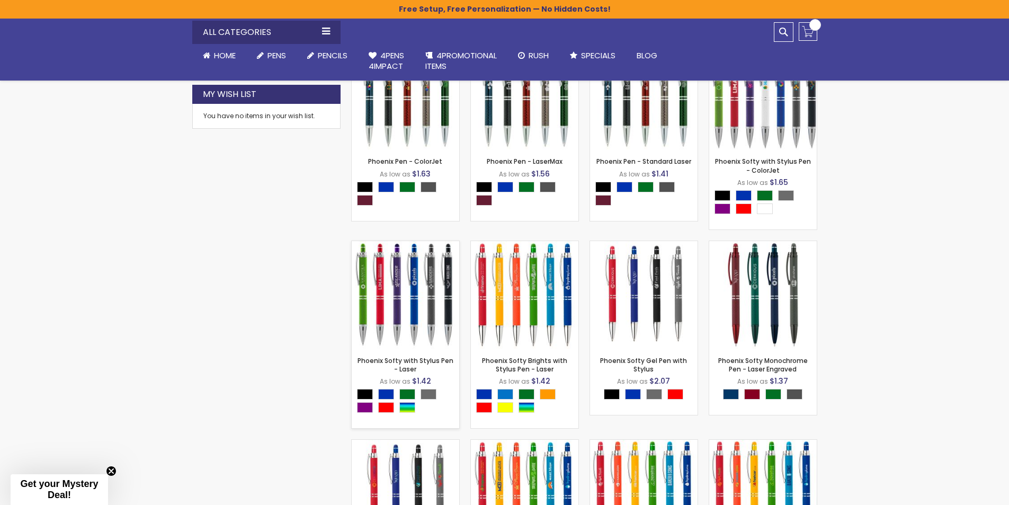
click at [422, 304] on img at bounding box center [405, 294] width 107 height 107
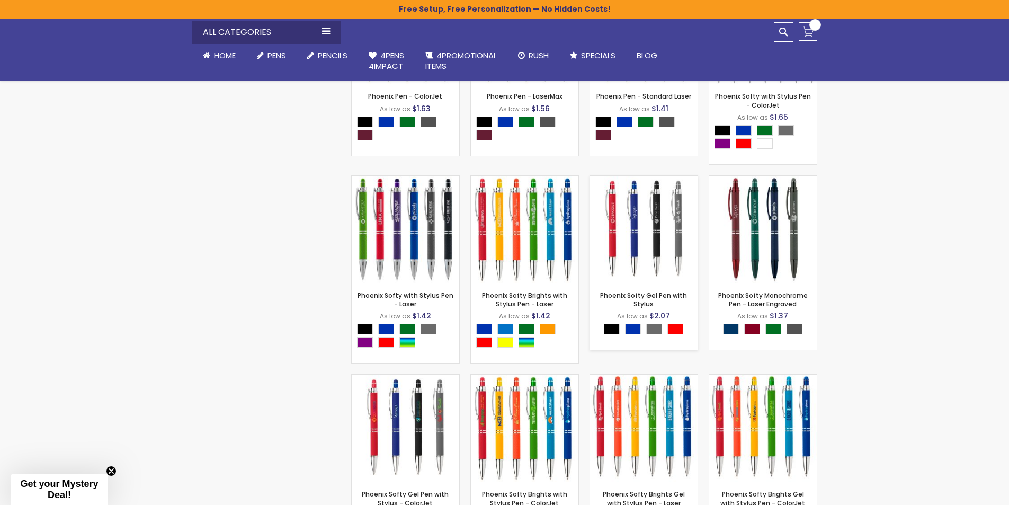
scroll to position [424, 0]
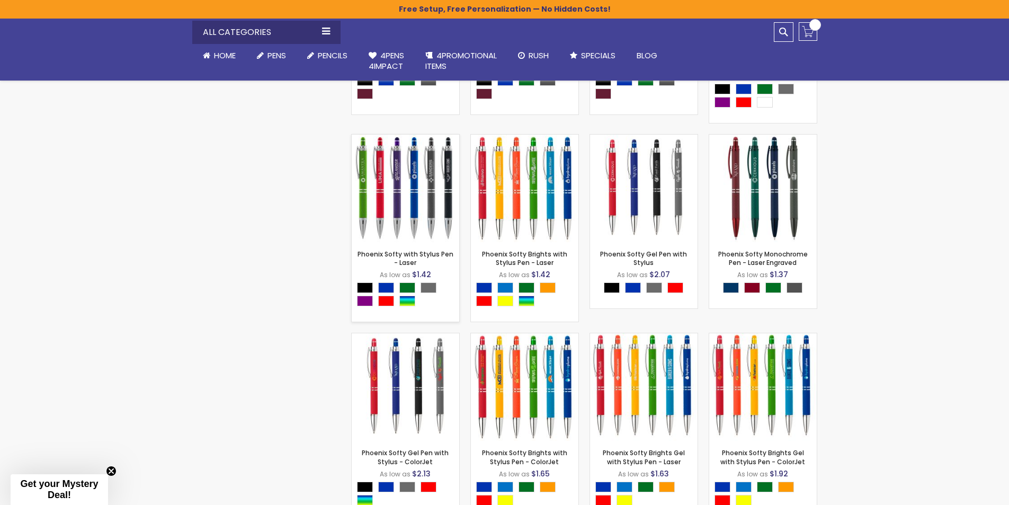
click at [388, 178] on img at bounding box center [405, 187] width 107 height 107
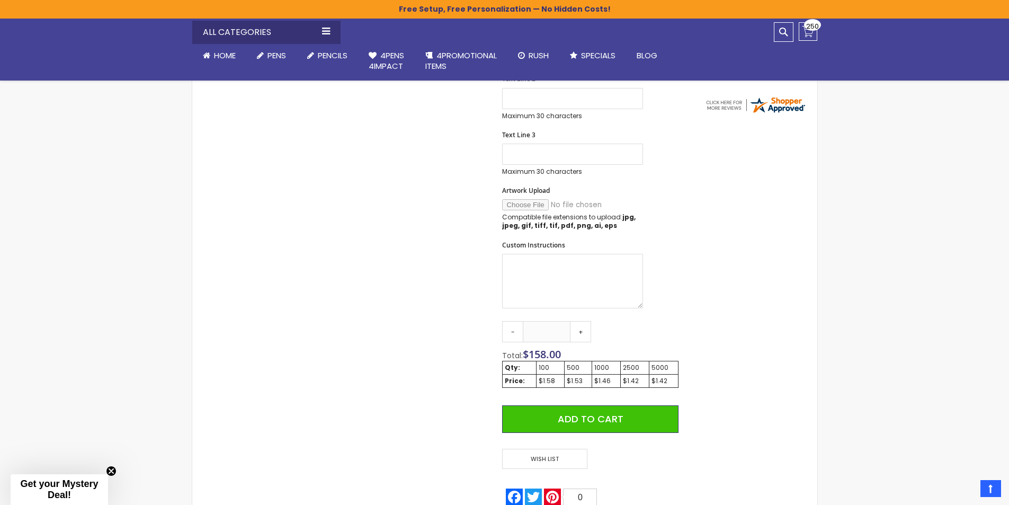
scroll to position [424, 0]
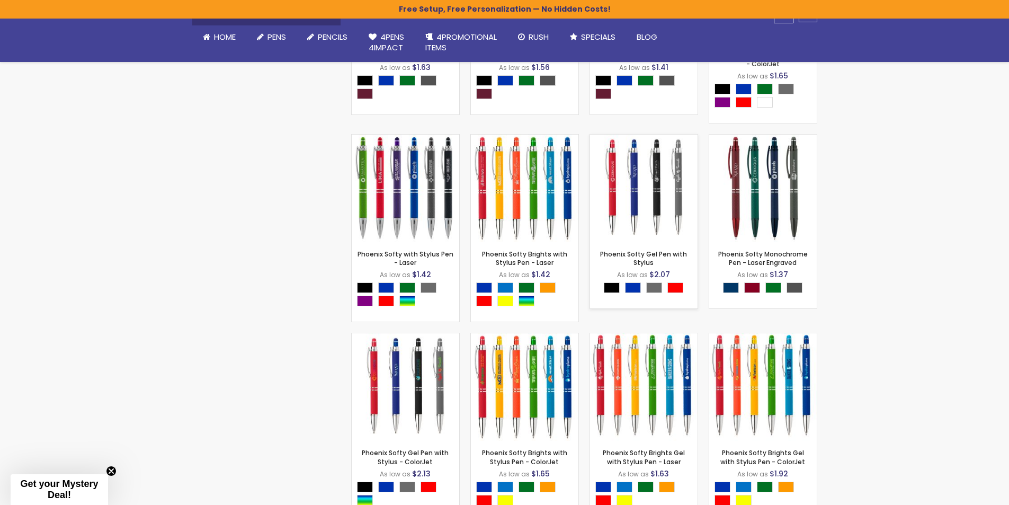
scroll to position [425, 0]
click at [660, 209] on img at bounding box center [643, 187] width 107 height 107
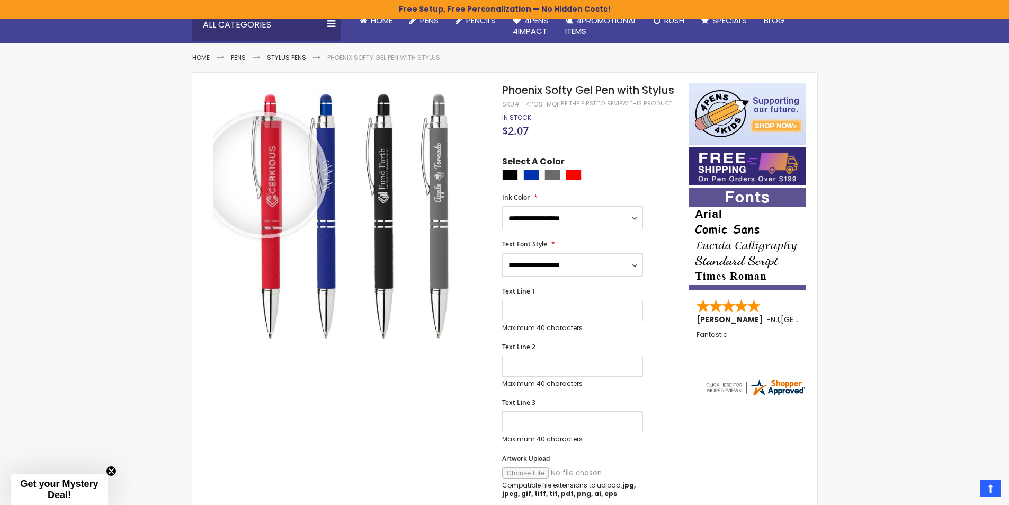
scroll to position [106, 0]
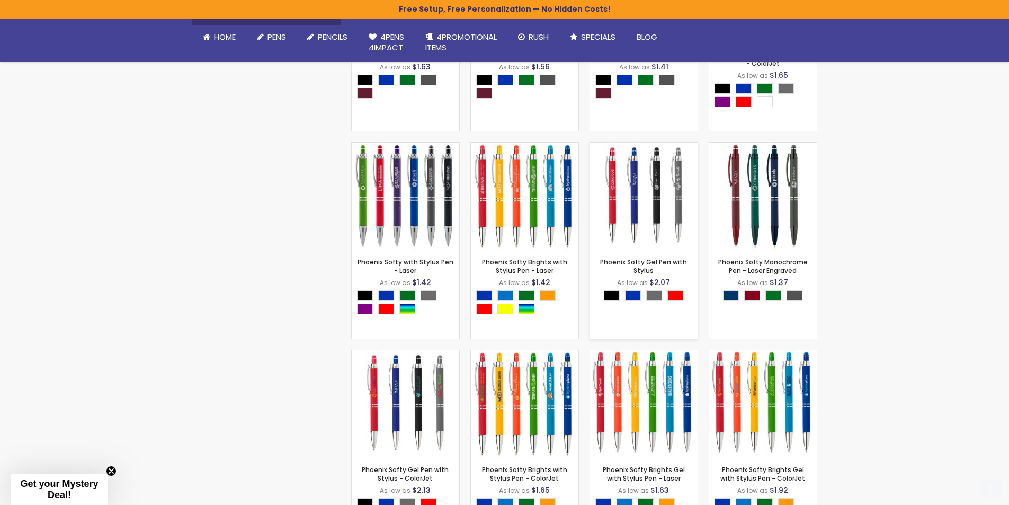
scroll to position [425, 0]
click at [773, 235] on div "- *** + Add to Cart" at bounding box center [762, 232] width 107 height 19
click at [754, 204] on img at bounding box center [762, 195] width 107 height 107
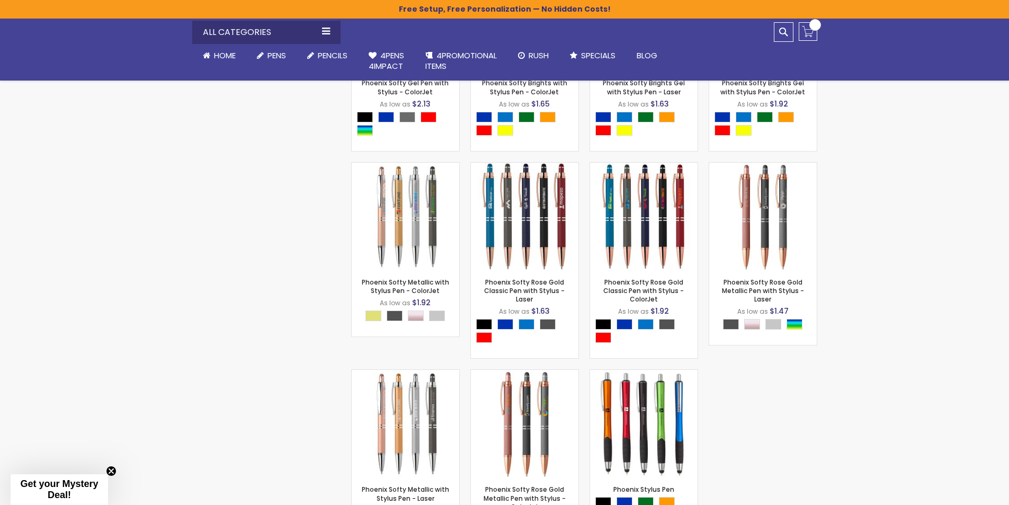
scroll to position [796, 0]
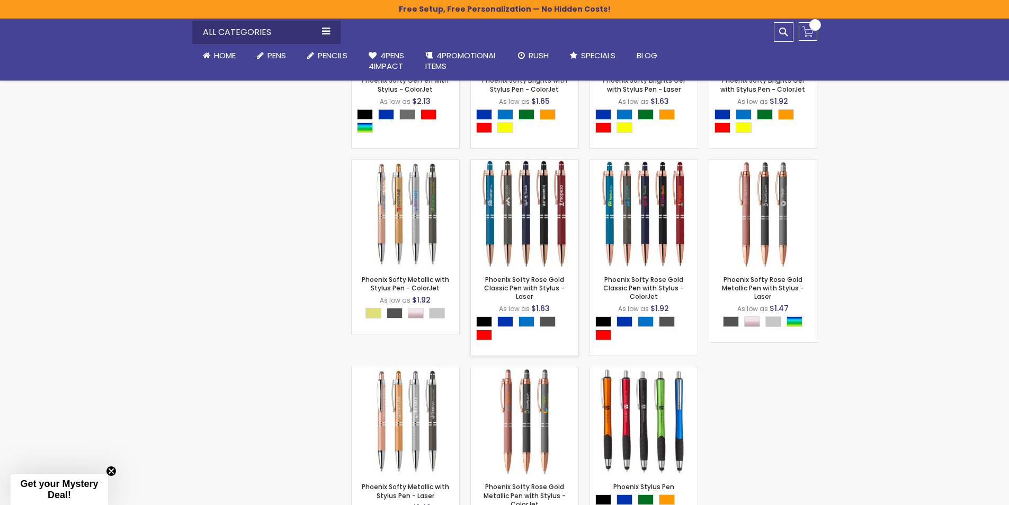
click at [526, 226] on img at bounding box center [524, 213] width 107 height 107
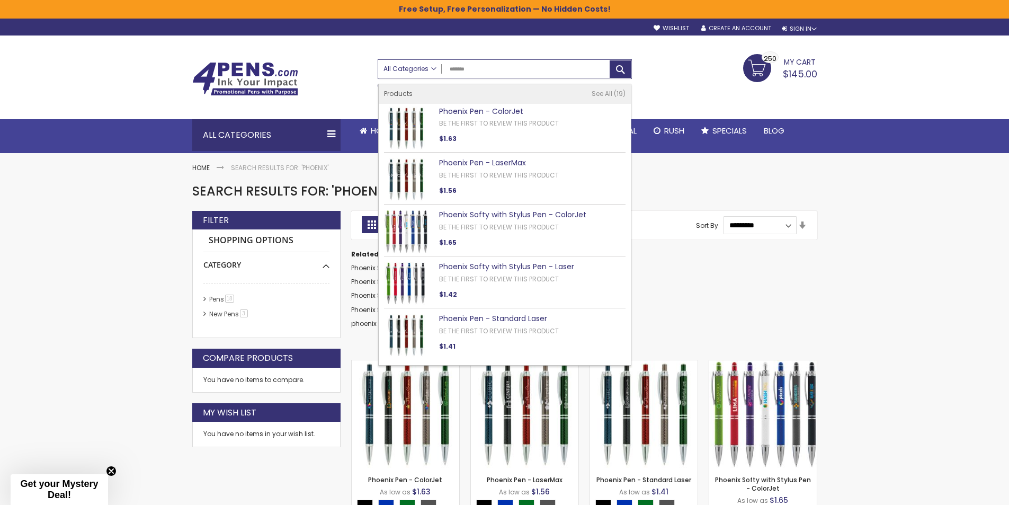
drag, startPoint x: 472, startPoint y: 73, endPoint x: 437, endPoint y: 70, distance: 35.6
click at [437, 70] on div "All Categories All Categories Pens Plastic Pens Metal Pens Grip Pens Laser Engr…" at bounding box center [504, 69] width 253 height 19
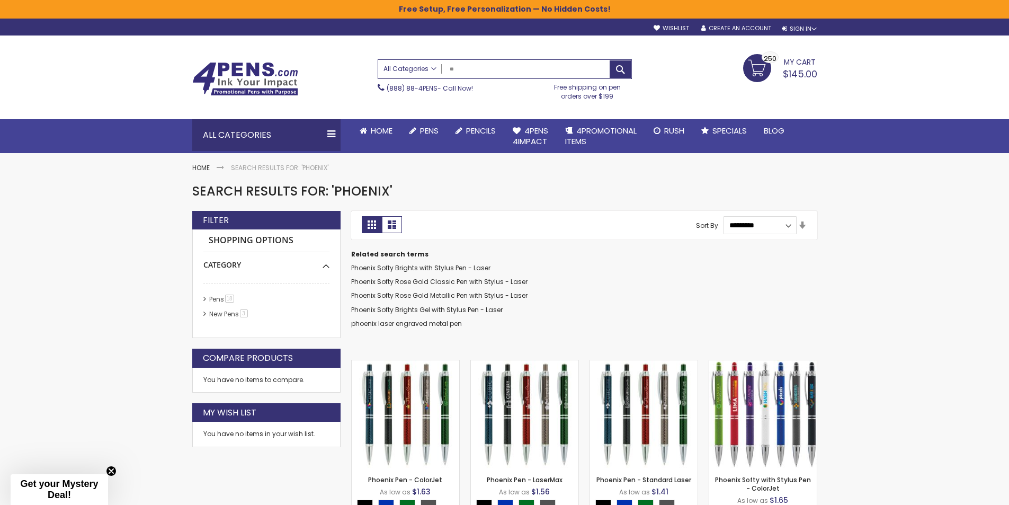
type input "***"
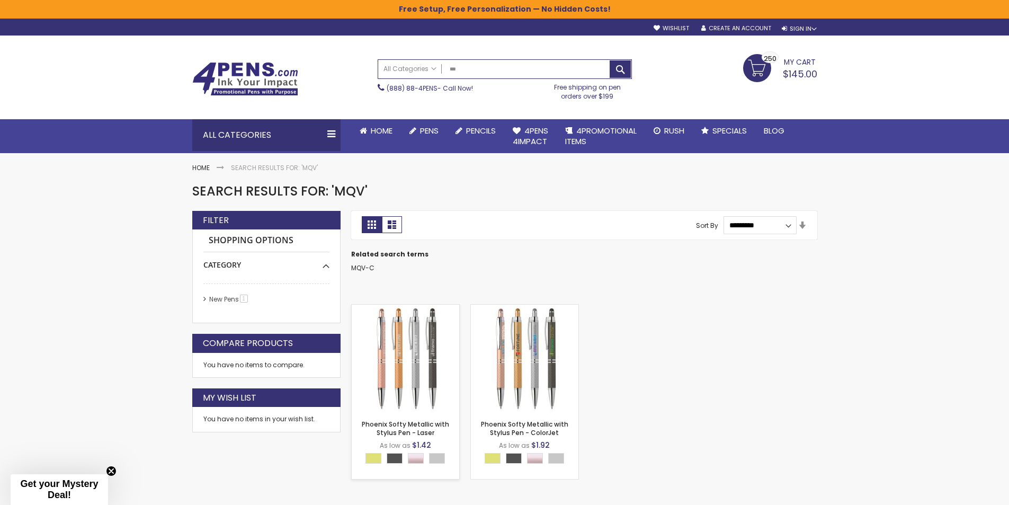
click at [433, 362] on img at bounding box center [405, 357] width 107 height 107
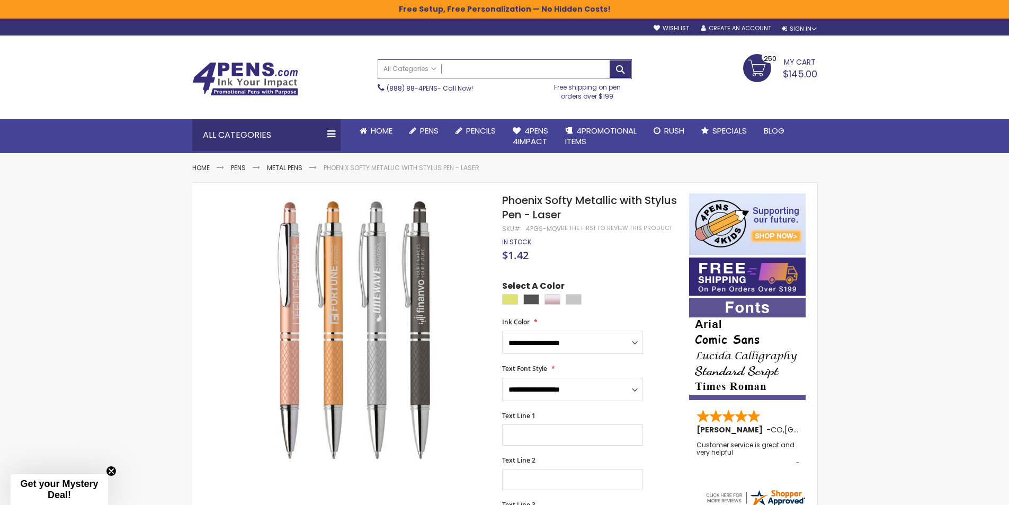
click at [487, 65] on input "Search" at bounding box center [504, 69] width 253 height 19
type input "*****"
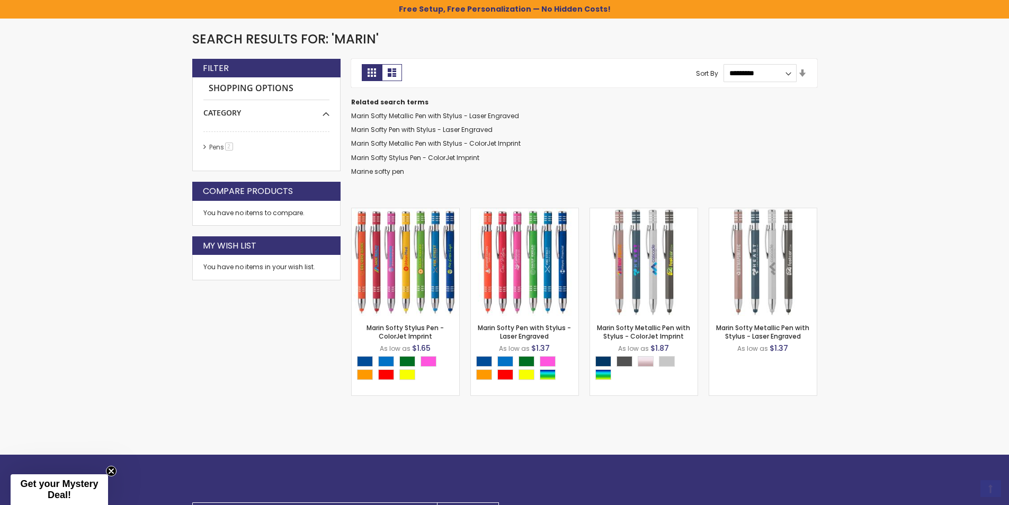
scroll to position [159, 0]
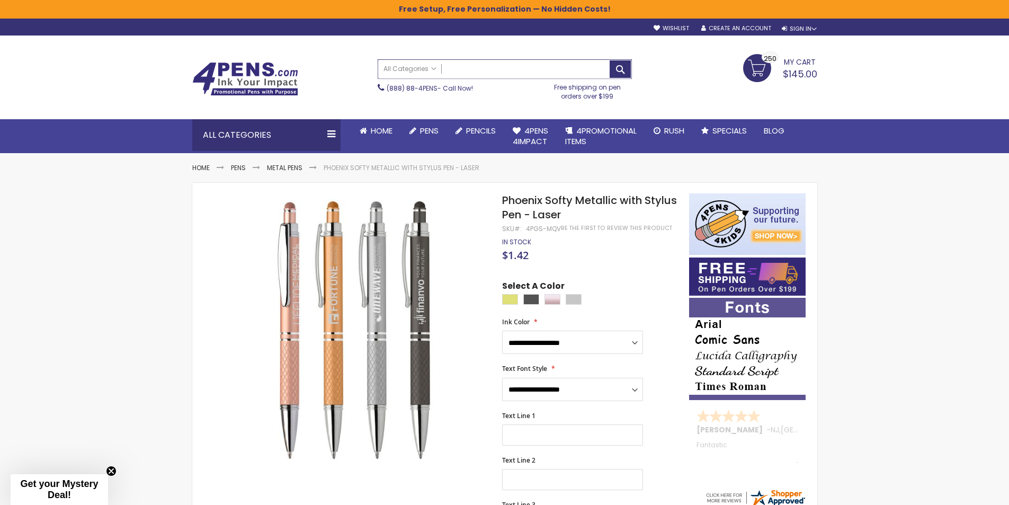
click at [535, 76] on input "Search" at bounding box center [504, 69] width 253 height 19
type input "*****"
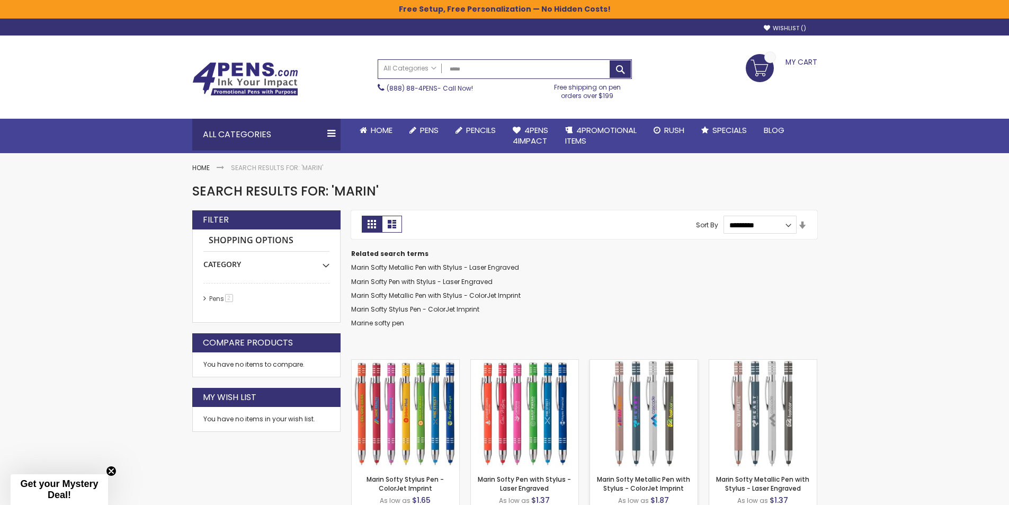
drag, startPoint x: 662, startPoint y: 391, endPoint x: 645, endPoint y: 386, distance: 18.1
click at [663, 391] on img at bounding box center [643, 412] width 107 height 107
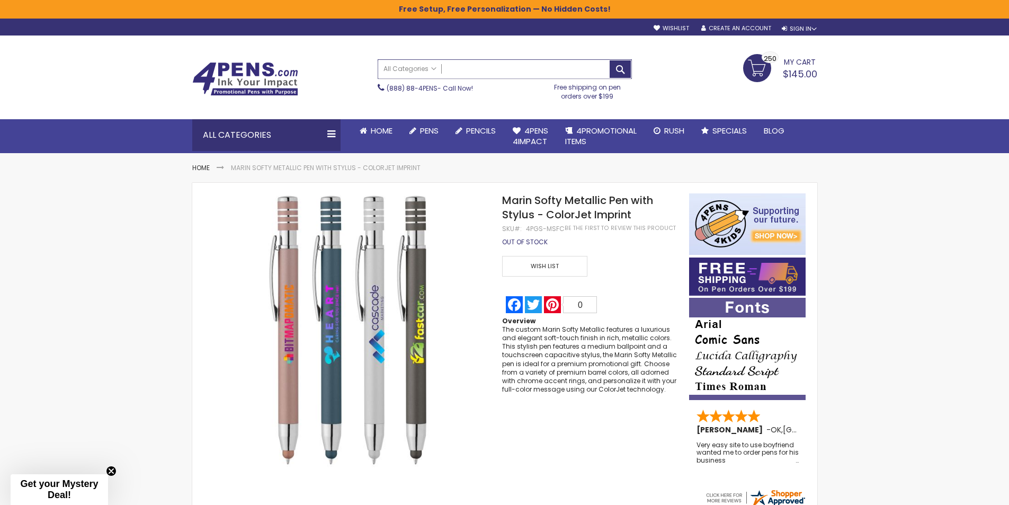
click at [495, 74] on input "Search" at bounding box center [504, 69] width 253 height 19
type input "********"
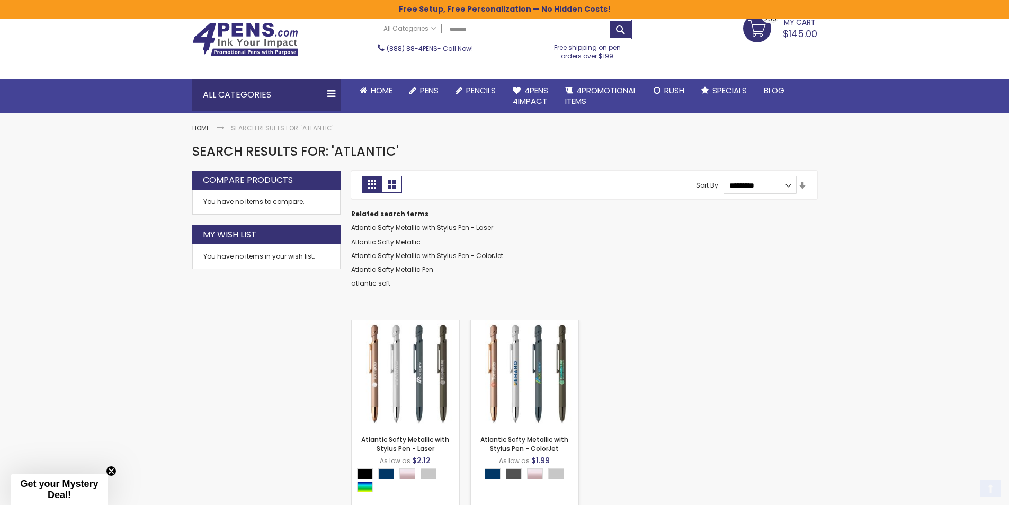
scroll to position [159, 0]
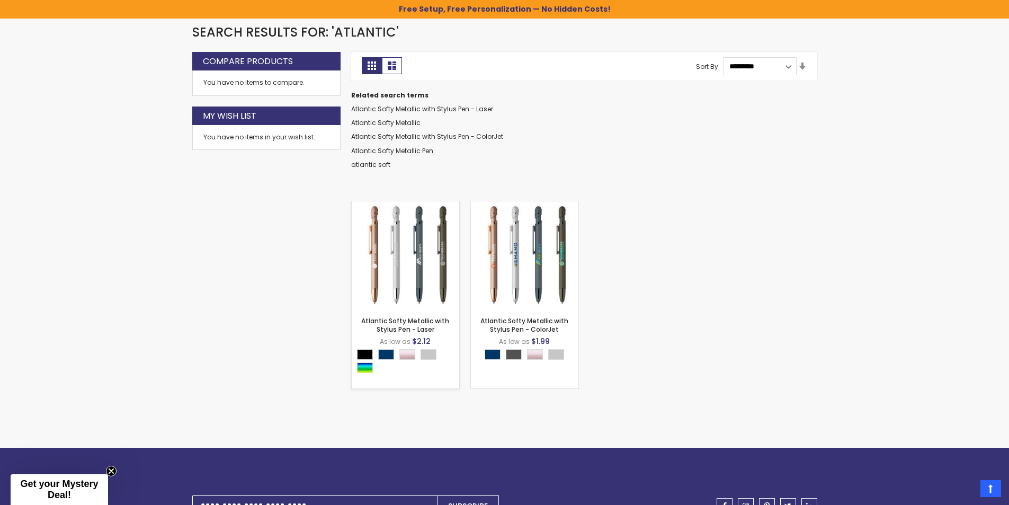
click at [435, 236] on img at bounding box center [405, 254] width 107 height 107
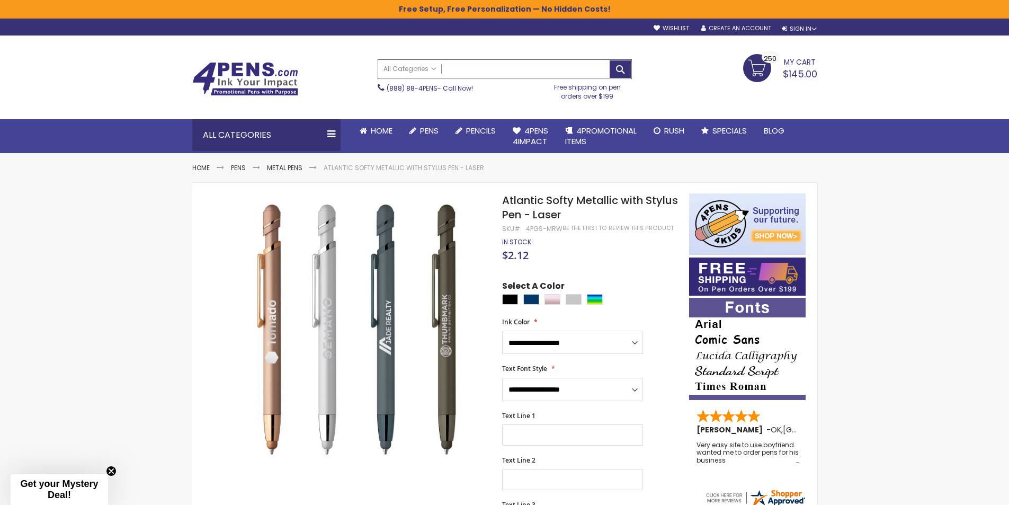
click at [499, 71] on input "Search" at bounding box center [504, 69] width 253 height 19
type input "*"
type input "***"
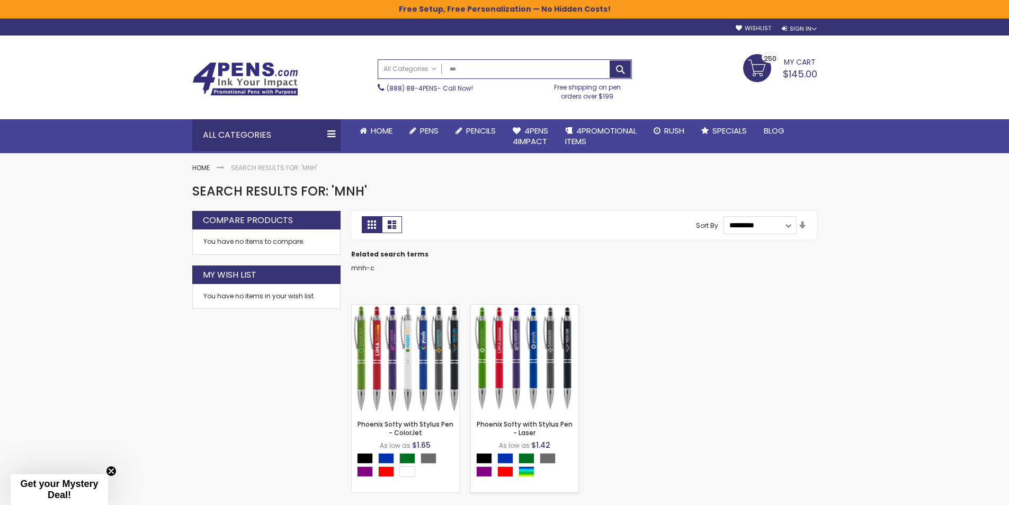
click at [543, 337] on img at bounding box center [524, 357] width 107 height 107
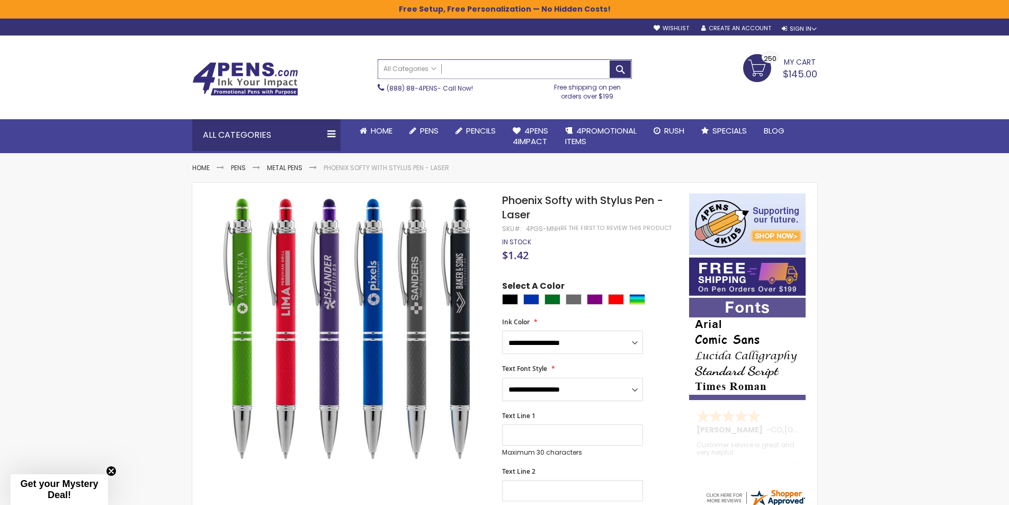
click at [495, 71] on input "Search" at bounding box center [504, 69] width 253 height 19
type input "***"
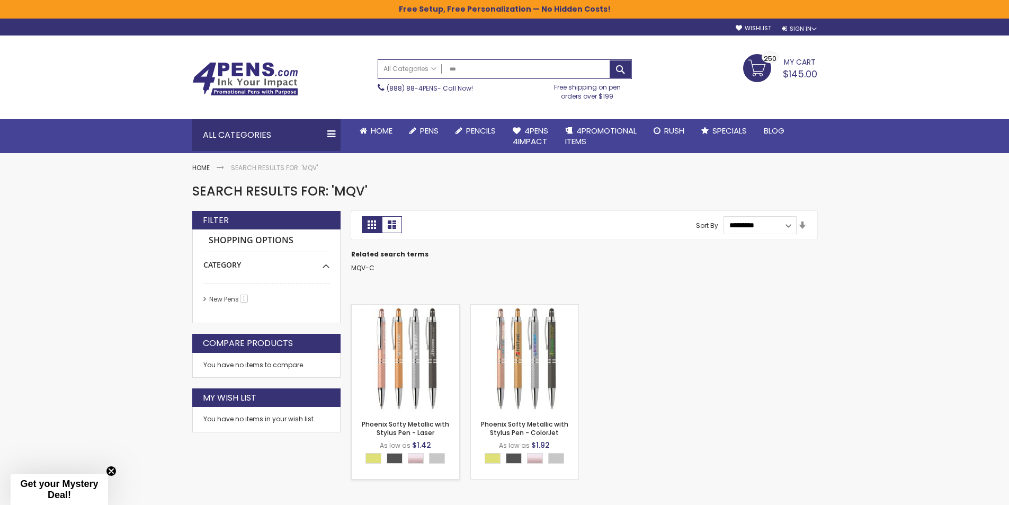
click at [438, 325] on img at bounding box center [405, 357] width 107 height 107
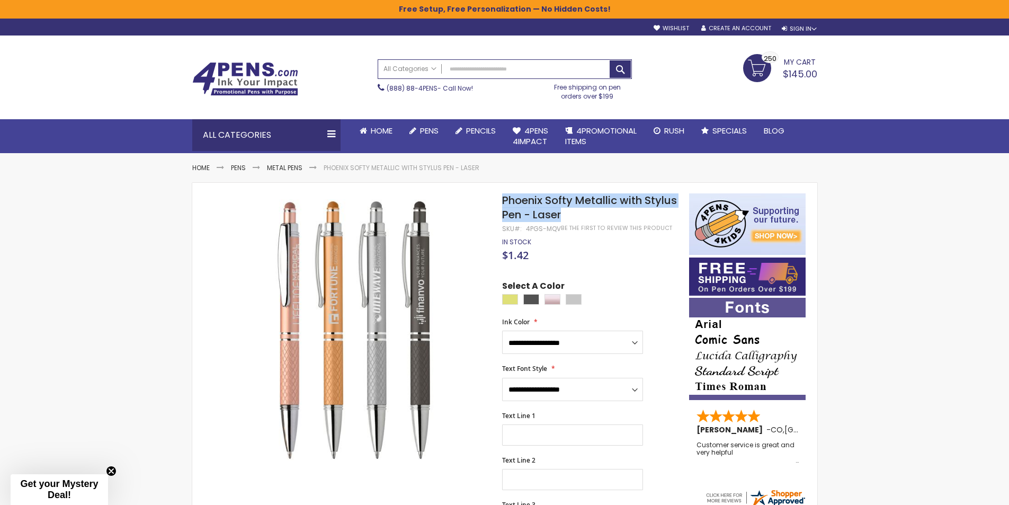
drag, startPoint x: 562, startPoint y: 213, endPoint x: 499, endPoint y: 199, distance: 64.2
copy div "Skip to the end of the images gallery Skip to the beginning of the images galle…"
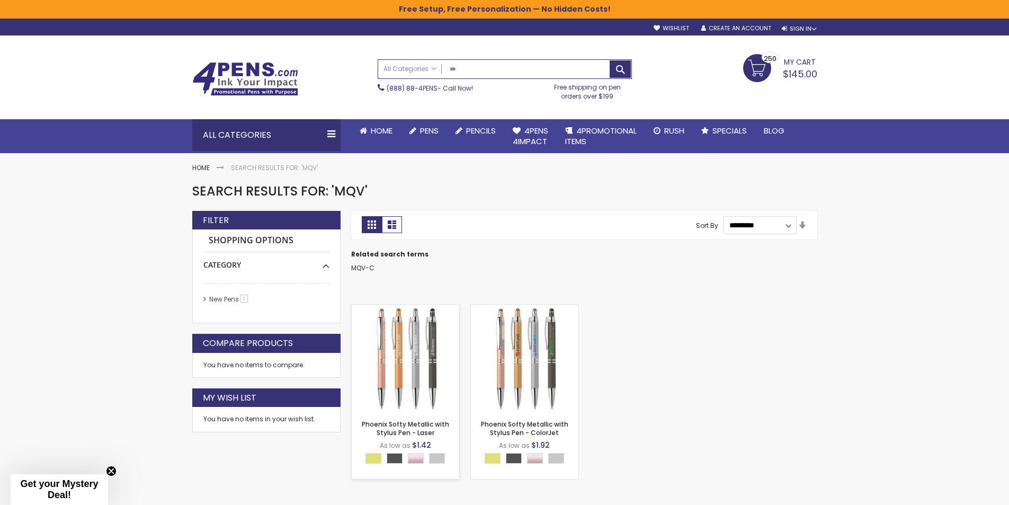
click at [393, 320] on img at bounding box center [405, 357] width 107 height 107
